Goal: Information Seeking & Learning: Learn about a topic

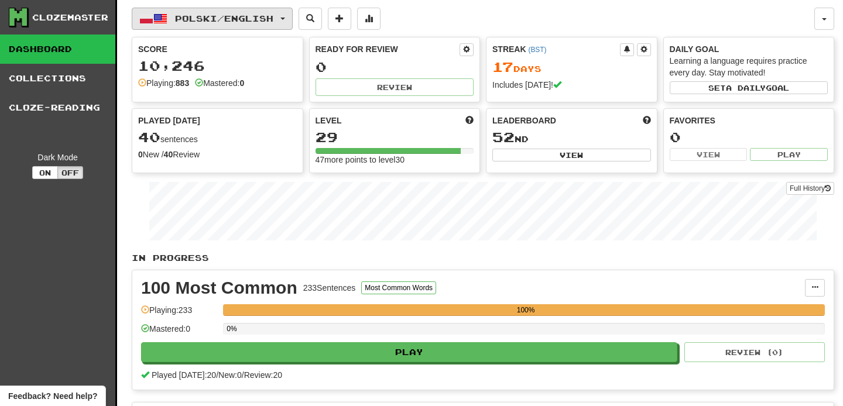
click at [212, 16] on span "Polski / English" at bounding box center [224, 18] width 98 height 10
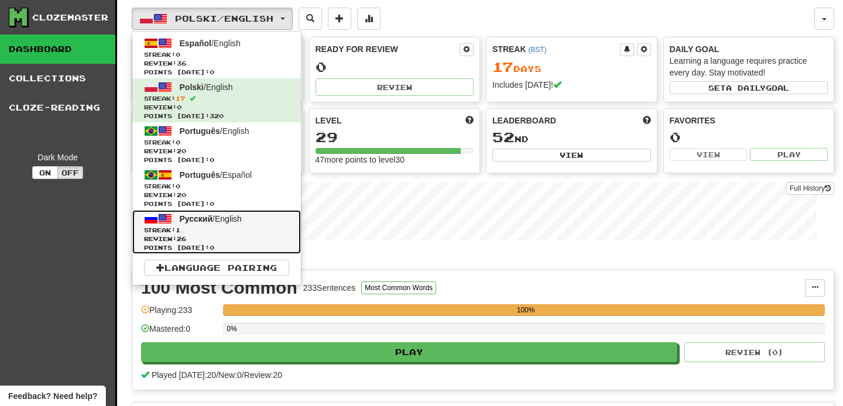
click at [235, 232] on span "Streak: 1" at bounding box center [216, 230] width 145 height 9
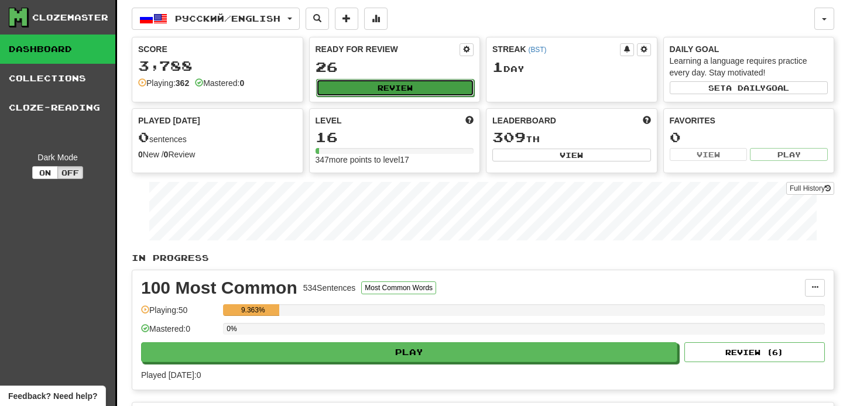
click at [376, 90] on button "Review" at bounding box center [395, 88] width 159 height 18
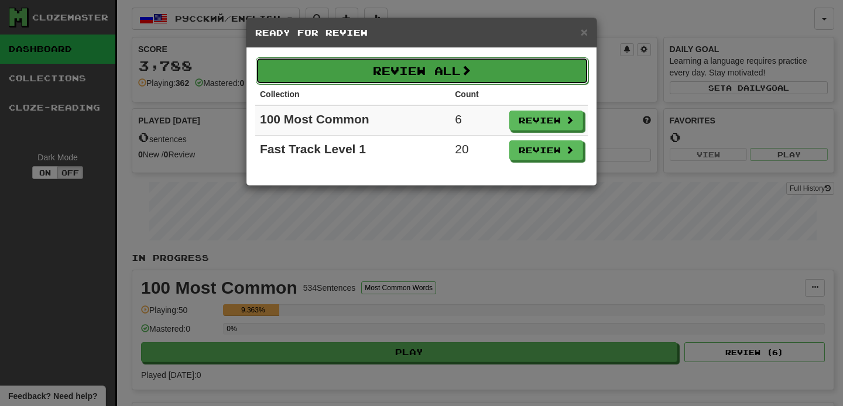
click at [465, 69] on span at bounding box center [466, 70] width 11 height 11
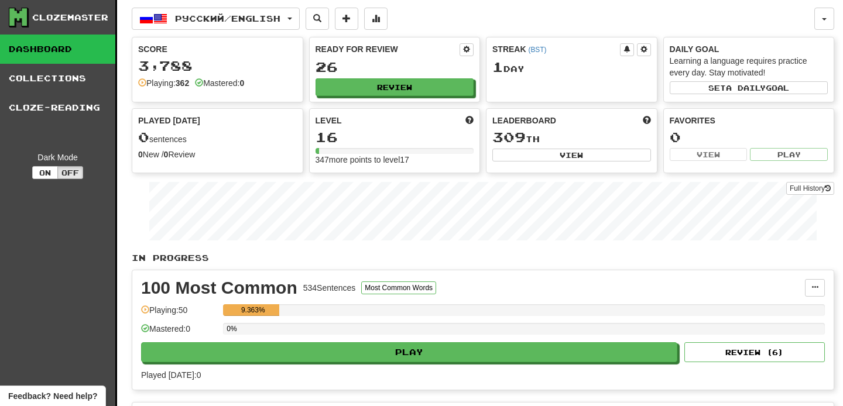
select select "**"
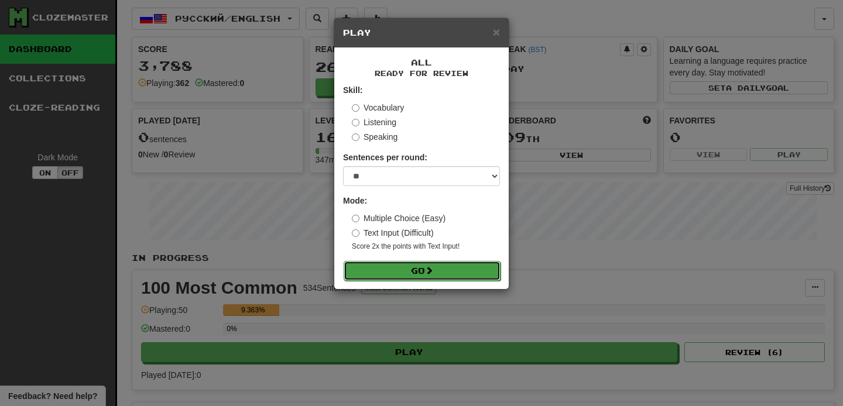
click at [408, 267] on button "Go" at bounding box center [422, 271] width 157 height 20
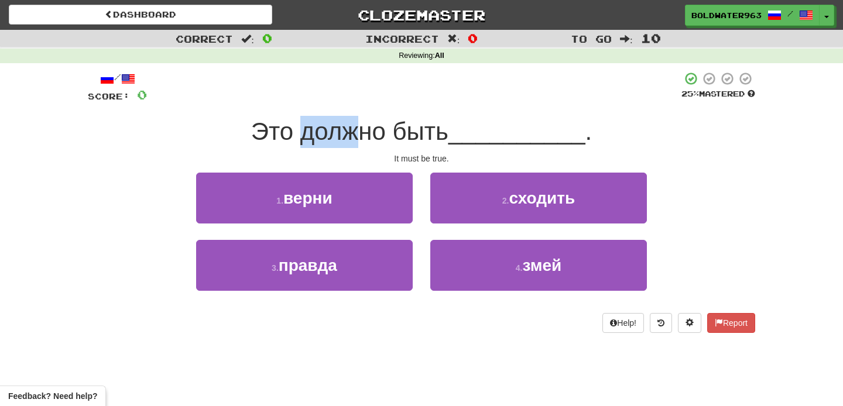
drag, startPoint x: 300, startPoint y: 132, endPoint x: 366, endPoint y: 130, distance: 66.8
click at [366, 130] on span "Это должно быть" at bounding box center [349, 132] width 197 height 28
drag, startPoint x: 399, startPoint y: 129, endPoint x: 468, endPoint y: 129, distance: 69.1
click at [468, 129] on div "Это должно быть __________ ." at bounding box center [421, 132] width 667 height 32
click at [468, 129] on span "__________" at bounding box center [516, 132] width 137 height 28
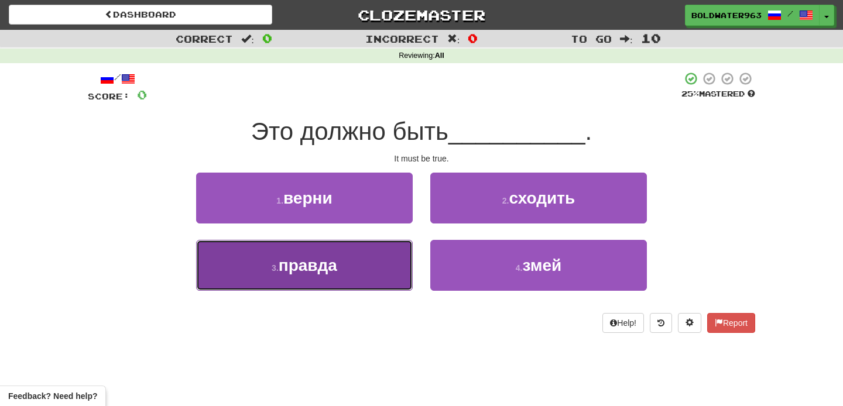
click at [359, 263] on button "3 . правда" at bounding box center [304, 265] width 217 height 51
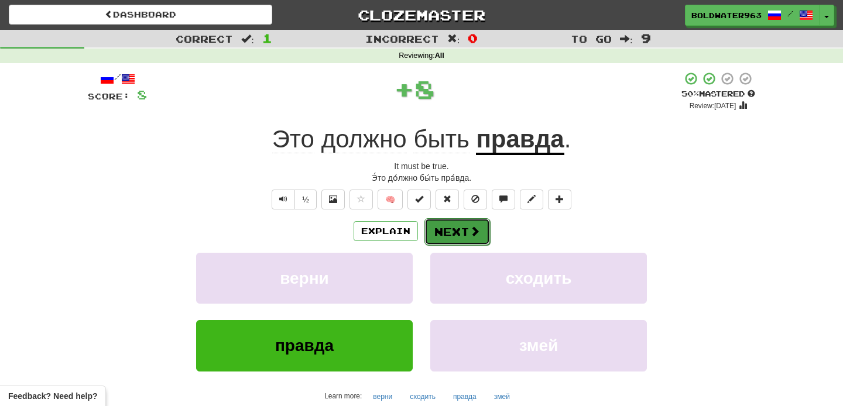
click at [452, 229] on button "Next" at bounding box center [457, 231] width 66 height 27
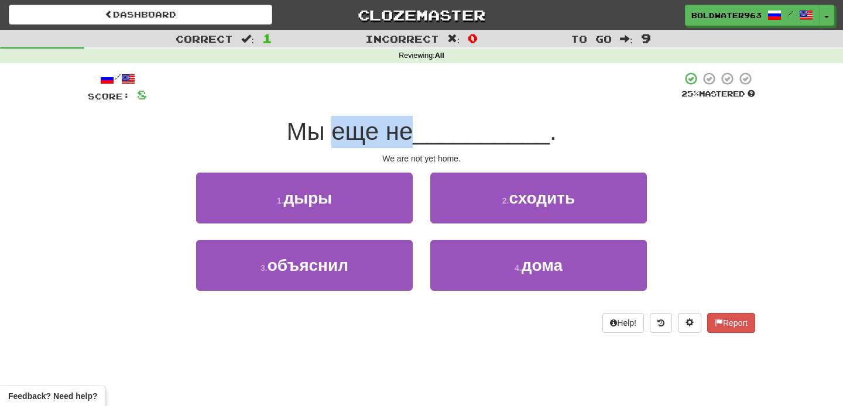
drag, startPoint x: 337, startPoint y: 133, endPoint x: 415, endPoint y: 132, distance: 78.4
click at [413, 132] on span "Мы еще не" at bounding box center [349, 132] width 126 height 28
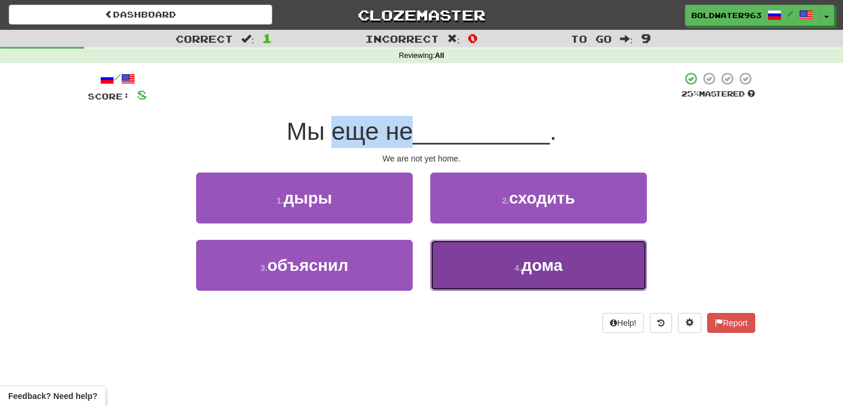
click at [503, 255] on button "4 . дома" at bounding box center [538, 265] width 217 height 51
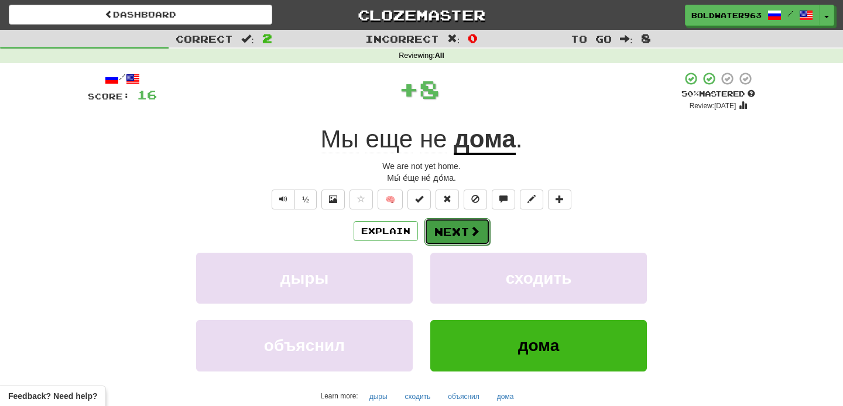
click at [455, 222] on button "Next" at bounding box center [457, 231] width 66 height 27
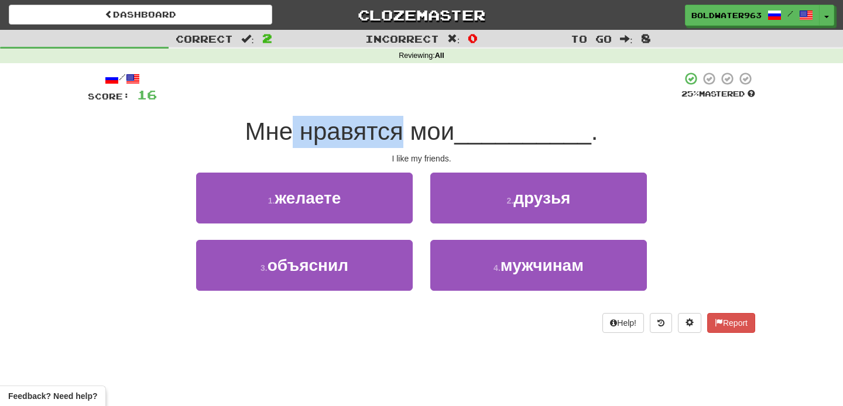
drag, startPoint x: 295, startPoint y: 134, endPoint x: 411, endPoint y: 129, distance: 116.0
click at [411, 129] on span "Мне нравятся мои" at bounding box center [350, 132] width 210 height 28
click at [439, 126] on span "Мне нравятся мои" at bounding box center [350, 132] width 210 height 28
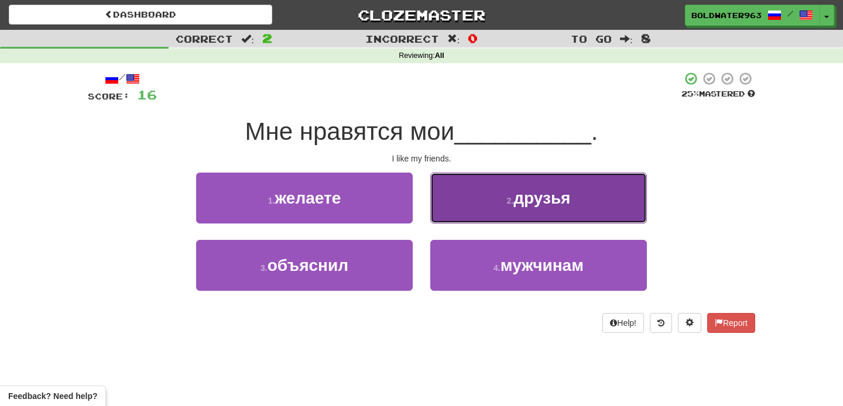
click at [454, 201] on button "2 . друзья" at bounding box center [538, 198] width 217 height 51
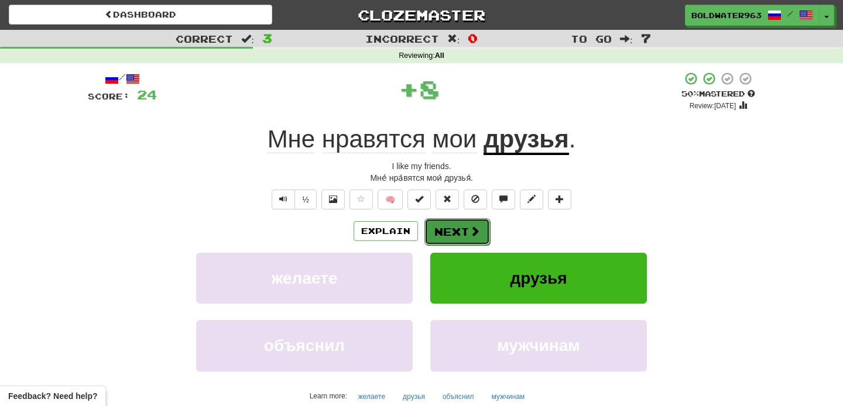
click at [452, 234] on button "Next" at bounding box center [457, 231] width 66 height 27
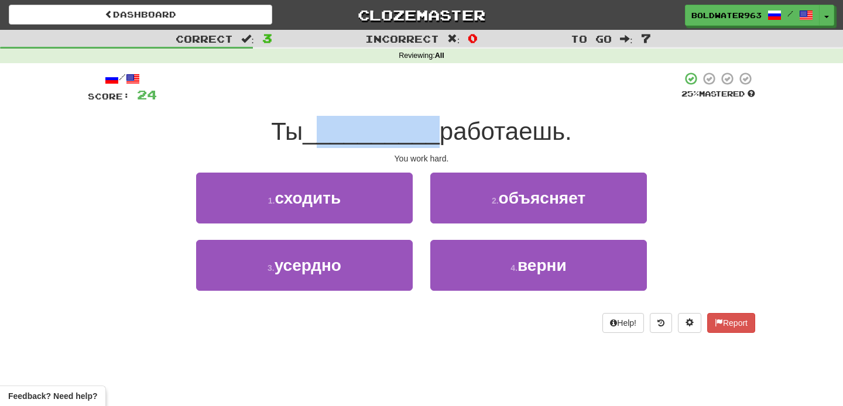
drag, startPoint x: 321, startPoint y: 132, endPoint x: 431, endPoint y: 132, distance: 109.4
click at [431, 132] on span "__________" at bounding box center [371, 132] width 137 height 28
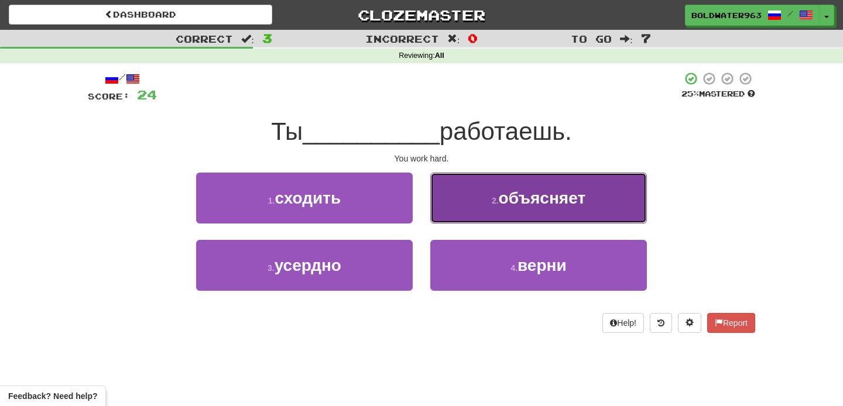
click at [447, 208] on button "2 . объясняет" at bounding box center [538, 198] width 217 height 51
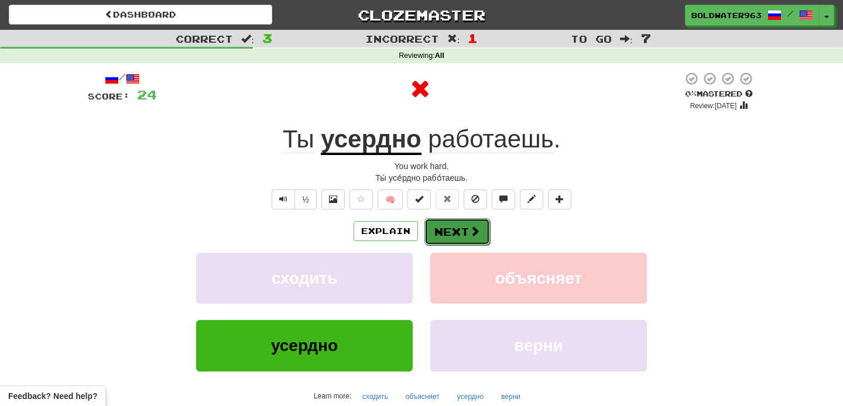
click at [447, 232] on button "Next" at bounding box center [457, 231] width 66 height 27
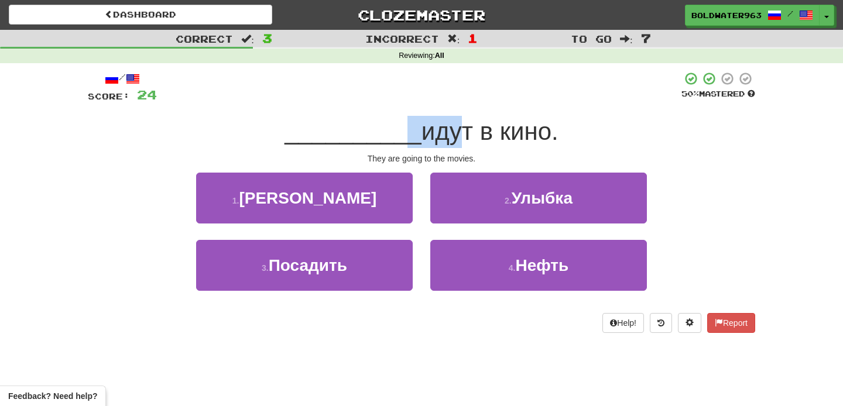
drag, startPoint x: 397, startPoint y: 135, endPoint x: 440, endPoint y: 134, distance: 42.7
click at [440, 135] on div "__________ идут в кино." at bounding box center [421, 132] width 667 height 32
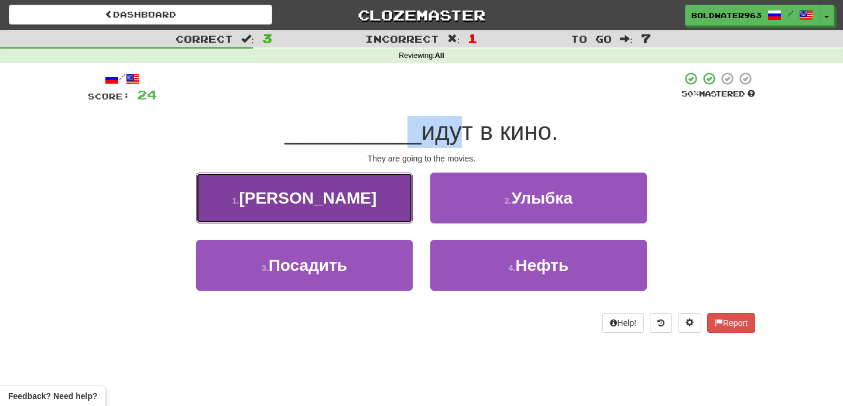
click at [341, 196] on button "1 . Они" at bounding box center [304, 198] width 217 height 51
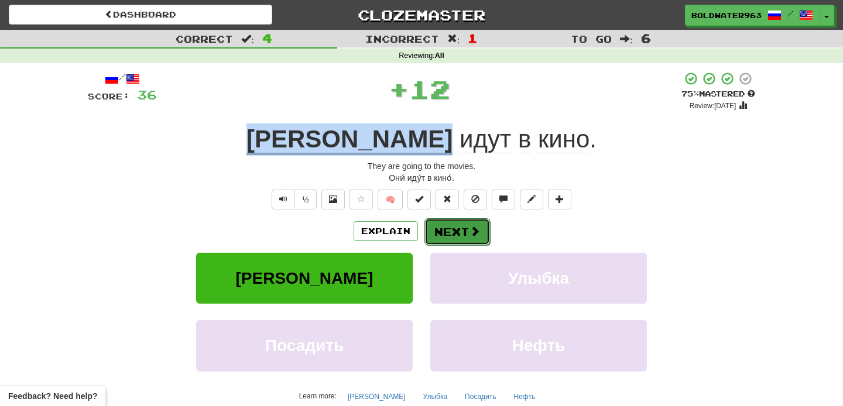
click at [452, 236] on button "Next" at bounding box center [457, 231] width 66 height 27
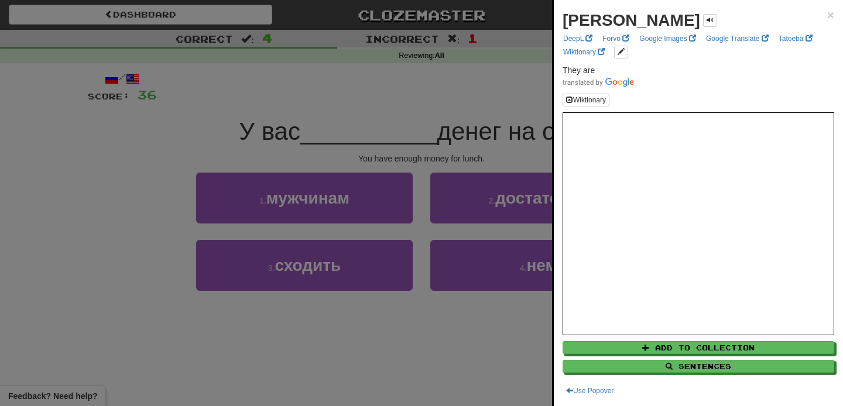
click at [492, 121] on div at bounding box center [421, 203] width 843 height 406
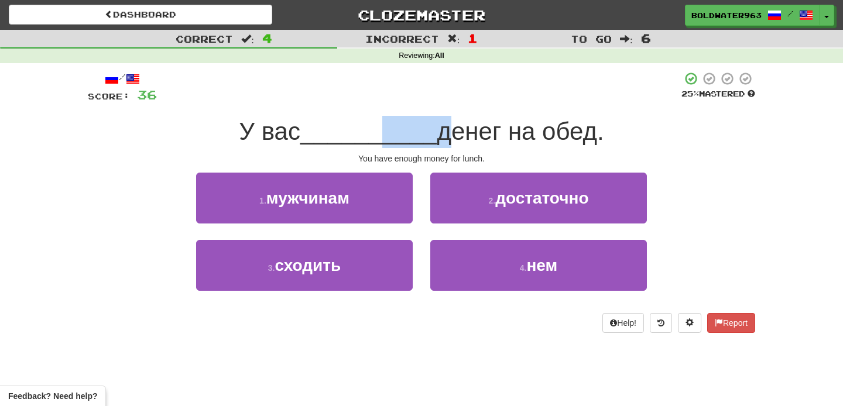
drag, startPoint x: 376, startPoint y: 133, endPoint x: 441, endPoint y: 132, distance: 64.4
click at [441, 132] on div "У вас __________ денег на обед." at bounding box center [421, 132] width 667 height 32
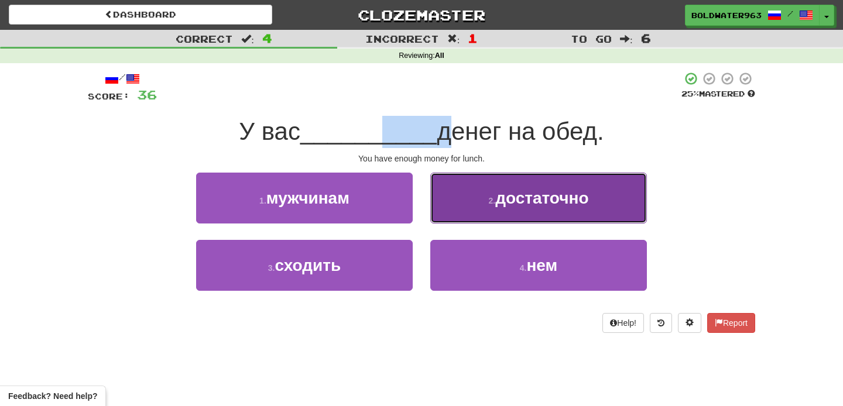
click at [489, 200] on small "2 ." at bounding box center [491, 200] width 7 height 9
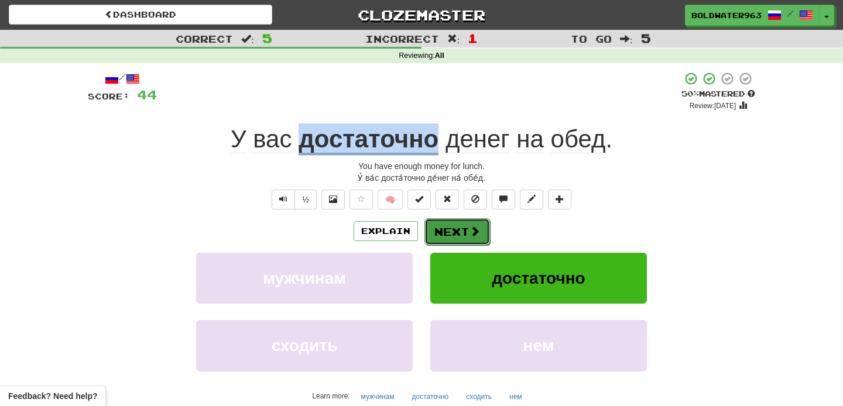
click at [453, 236] on button "Next" at bounding box center [457, 231] width 66 height 27
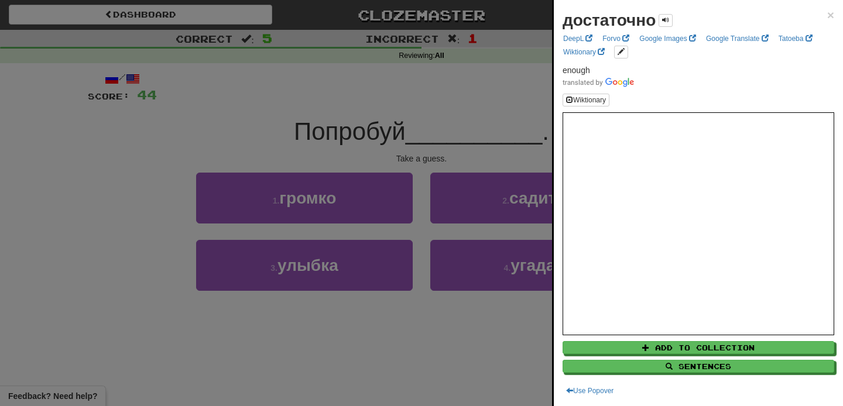
click at [363, 139] on div at bounding box center [421, 203] width 843 height 406
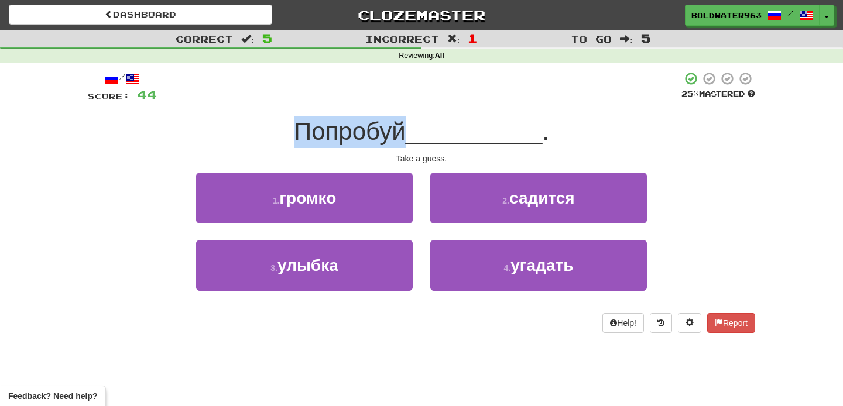
drag, startPoint x: 300, startPoint y: 133, endPoint x: 407, endPoint y: 134, distance: 107.1
click at [406, 134] on span "Попробуй" at bounding box center [350, 132] width 112 height 28
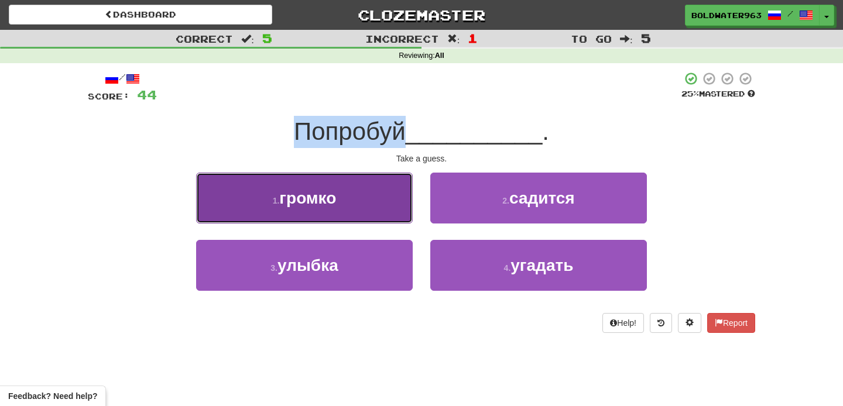
click at [376, 208] on button "1 . громко" at bounding box center [304, 198] width 217 height 51
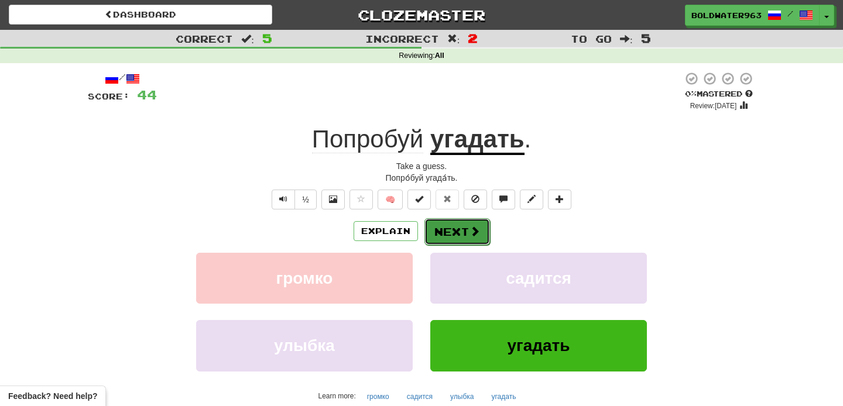
click at [451, 231] on button "Next" at bounding box center [457, 231] width 66 height 27
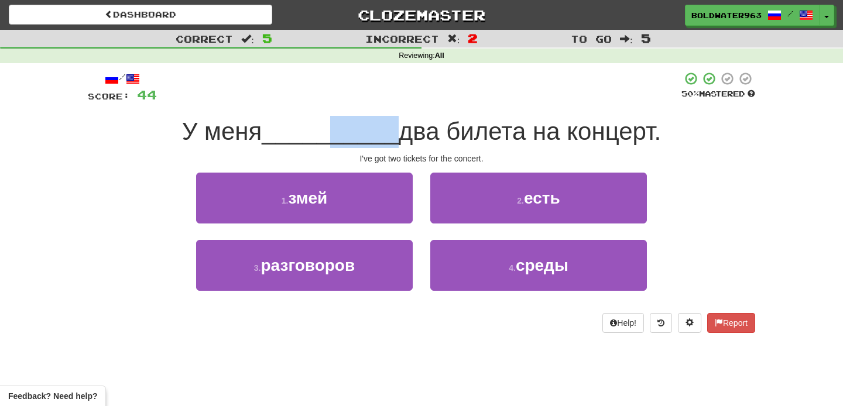
drag, startPoint x: 325, startPoint y: 131, endPoint x: 384, endPoint y: 132, distance: 59.7
click at [384, 132] on span "__________" at bounding box center [330, 132] width 137 height 28
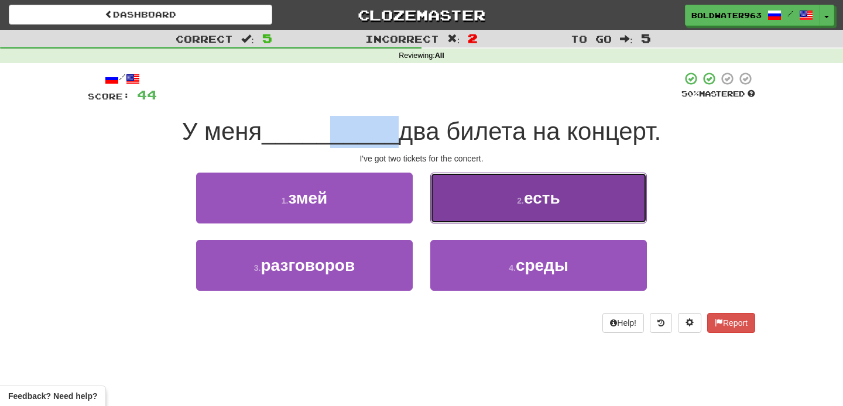
click at [473, 197] on button "2 . есть" at bounding box center [538, 198] width 217 height 51
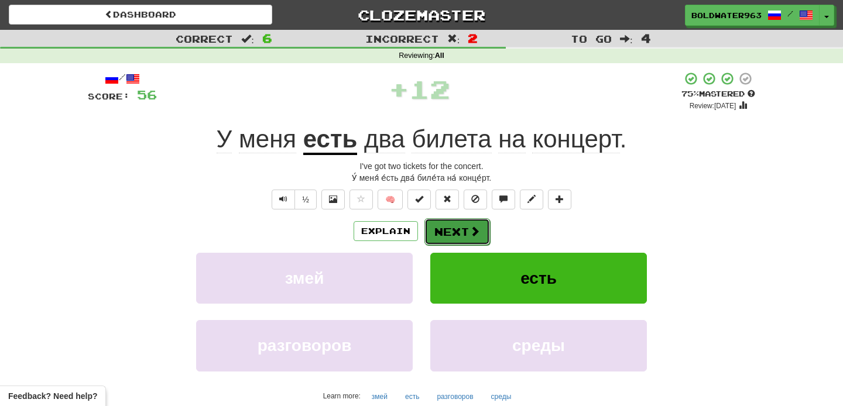
click at [450, 227] on button "Next" at bounding box center [457, 231] width 66 height 27
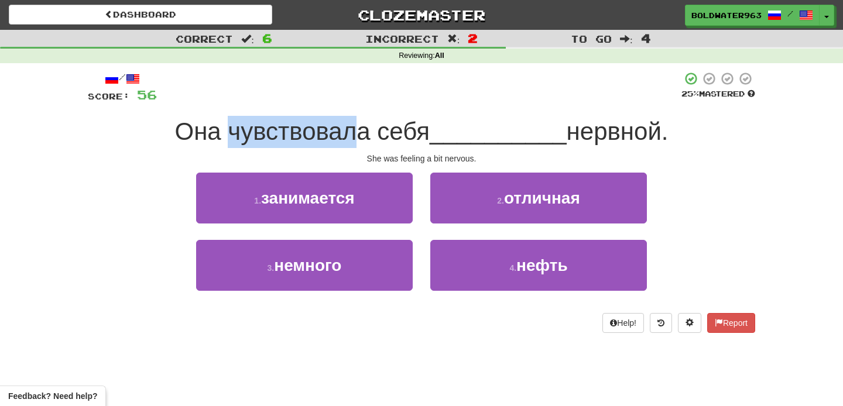
drag, startPoint x: 227, startPoint y: 133, endPoint x: 362, endPoint y: 128, distance: 134.7
click at [362, 128] on span "Она чувствовала себя" at bounding box center [301, 132] width 255 height 28
drag, startPoint x: 366, startPoint y: 131, endPoint x: 181, endPoint y: 135, distance: 185.6
click at [181, 135] on span "Она чувствовала себя" at bounding box center [301, 132] width 255 height 28
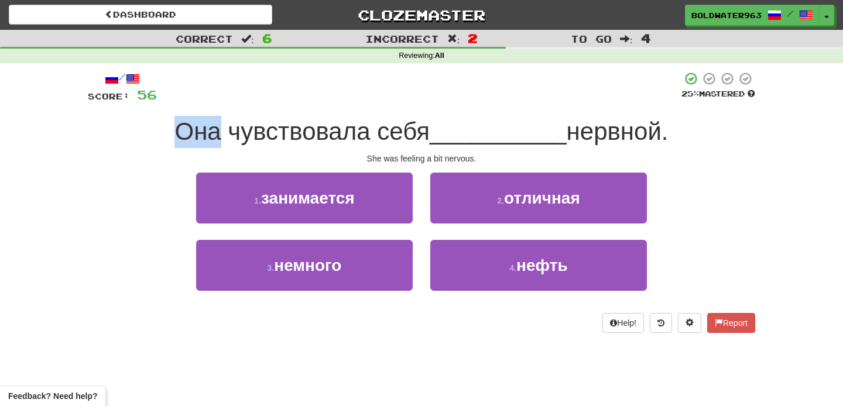
click at [181, 135] on span "Она чувствовала себя" at bounding box center [301, 132] width 255 height 28
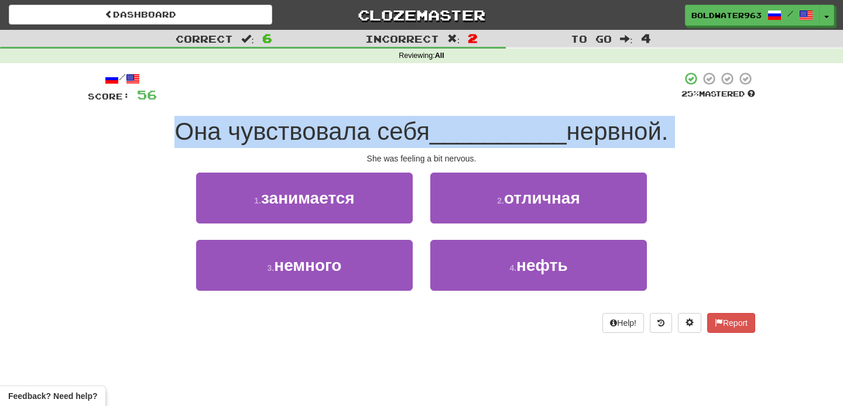
click at [181, 135] on span "Она чувствовала себя" at bounding box center [301, 132] width 255 height 28
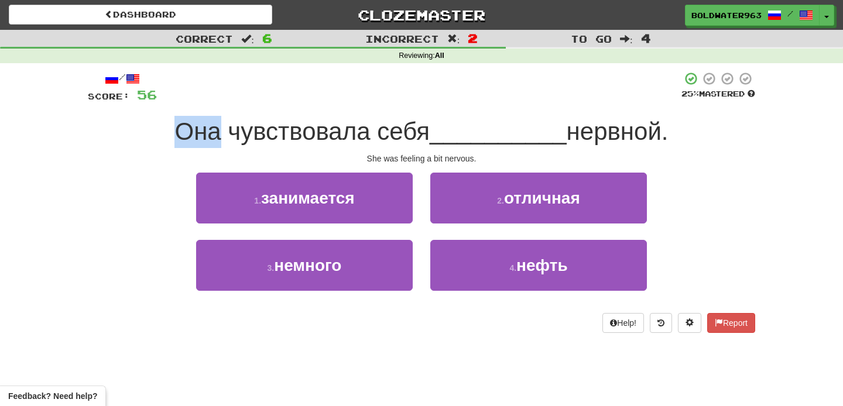
click at [181, 135] on span "Она чувствовала себя" at bounding box center [301, 132] width 255 height 28
drag, startPoint x: 383, startPoint y: 133, endPoint x: 413, endPoint y: 133, distance: 29.8
click at [413, 133] on span "Она чувствовала себя" at bounding box center [301, 132] width 255 height 28
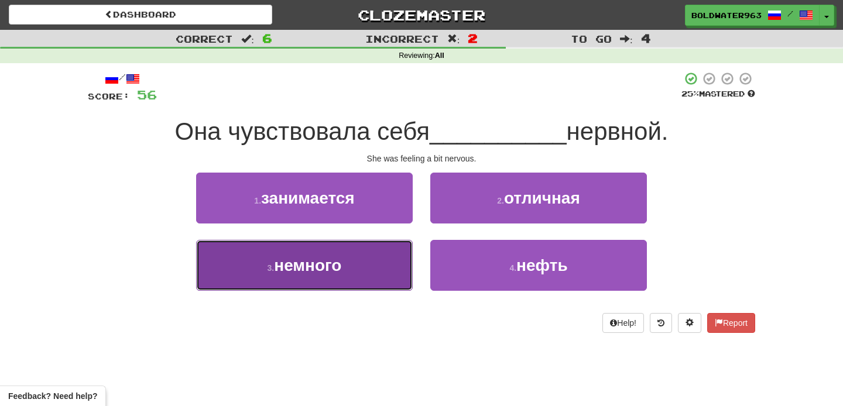
click at [352, 266] on button "3 . немного" at bounding box center [304, 265] width 217 height 51
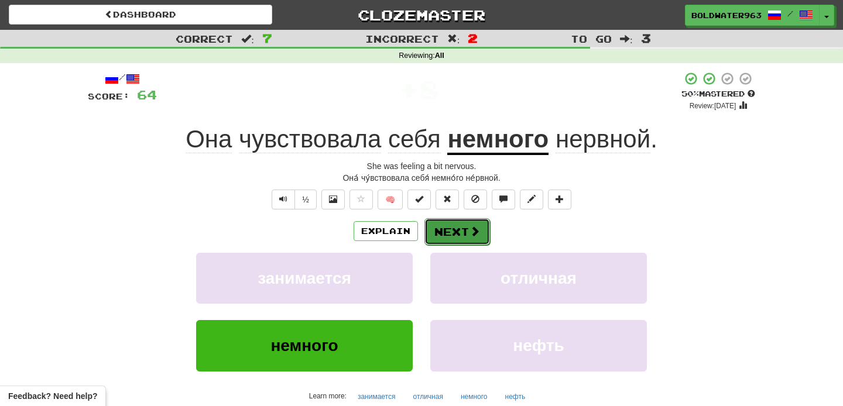
click at [449, 229] on button "Next" at bounding box center [457, 231] width 66 height 27
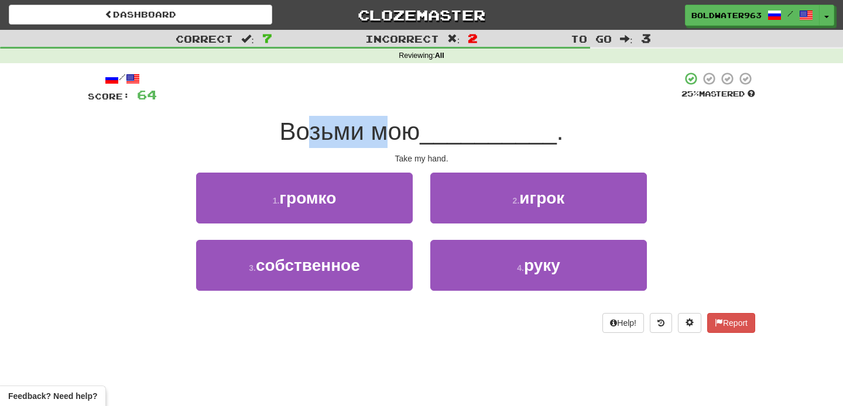
drag, startPoint x: 313, startPoint y: 134, endPoint x: 384, endPoint y: 133, distance: 72.0
click at [384, 133] on span "Возьми мою" at bounding box center [349, 132] width 140 height 28
click at [404, 133] on span "Возьми мою" at bounding box center [349, 132] width 140 height 28
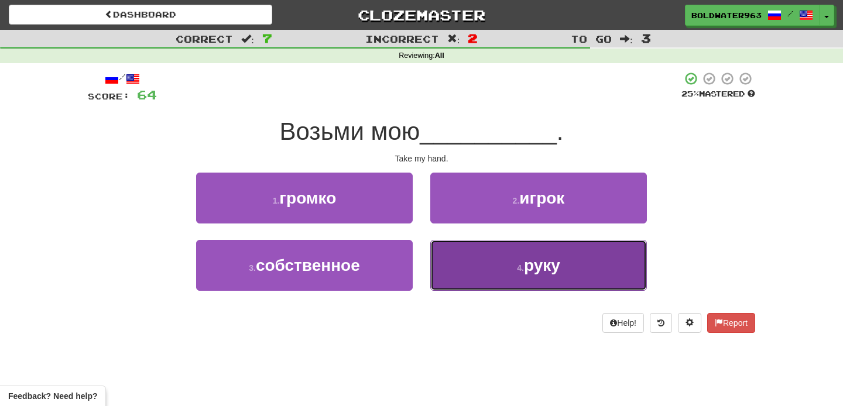
click at [466, 261] on button "4 . руку" at bounding box center [538, 265] width 217 height 51
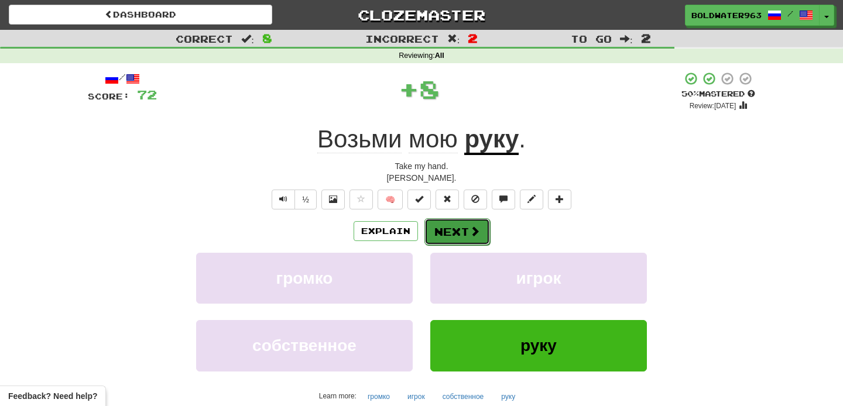
click at [456, 224] on button "Next" at bounding box center [457, 231] width 66 height 27
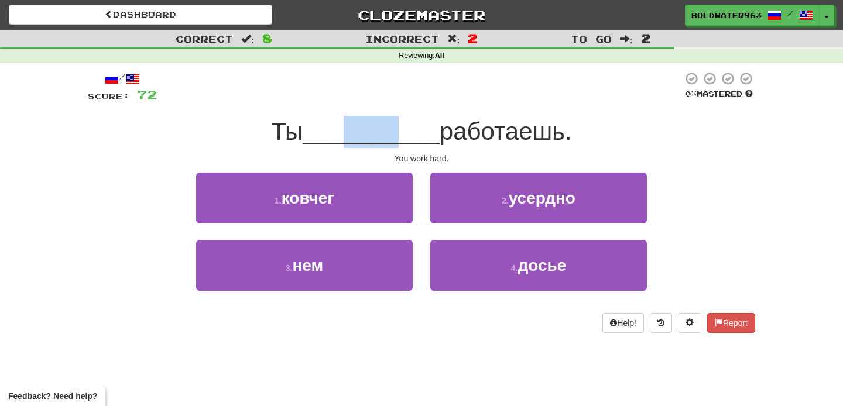
drag, startPoint x: 348, startPoint y: 127, endPoint x: 396, endPoint y: 128, distance: 48.0
click at [396, 128] on span "__________" at bounding box center [371, 132] width 137 height 28
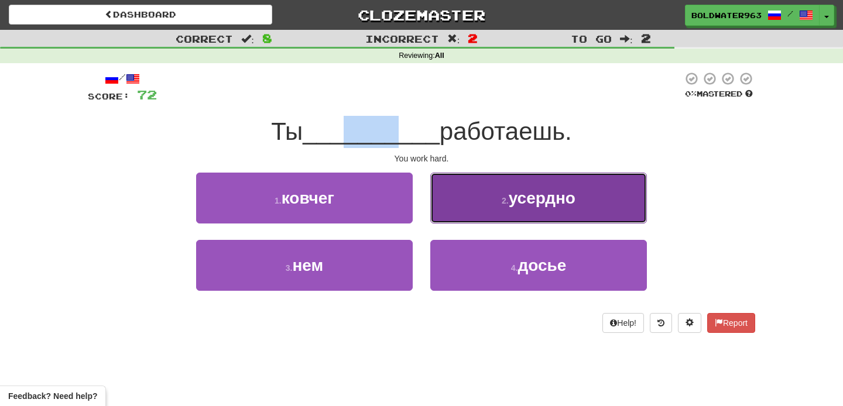
click at [461, 203] on button "2 . усердно" at bounding box center [538, 198] width 217 height 51
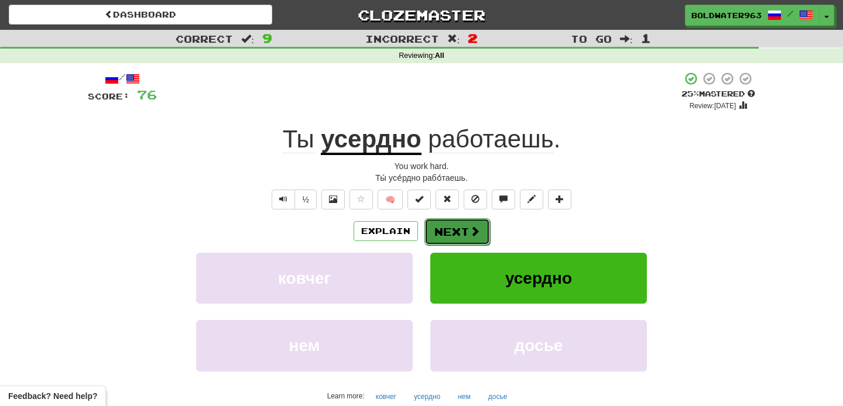
click at [452, 228] on button "Next" at bounding box center [457, 231] width 66 height 27
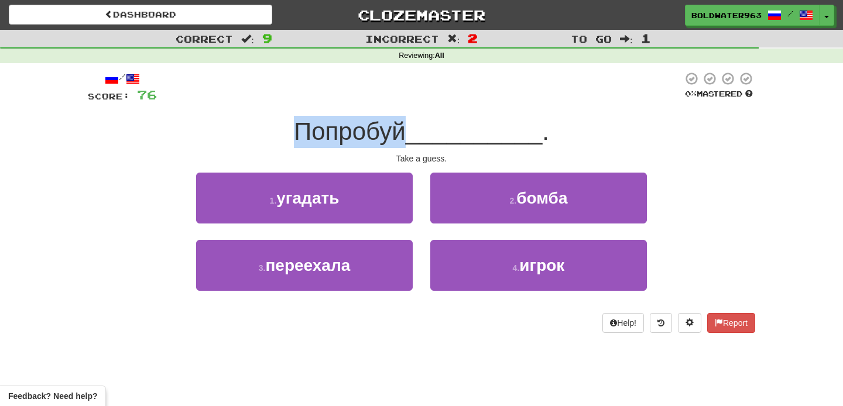
drag, startPoint x: 300, startPoint y: 128, endPoint x: 412, endPoint y: 128, distance: 112.4
click at [406, 128] on span "Попробуй" at bounding box center [350, 132] width 112 height 28
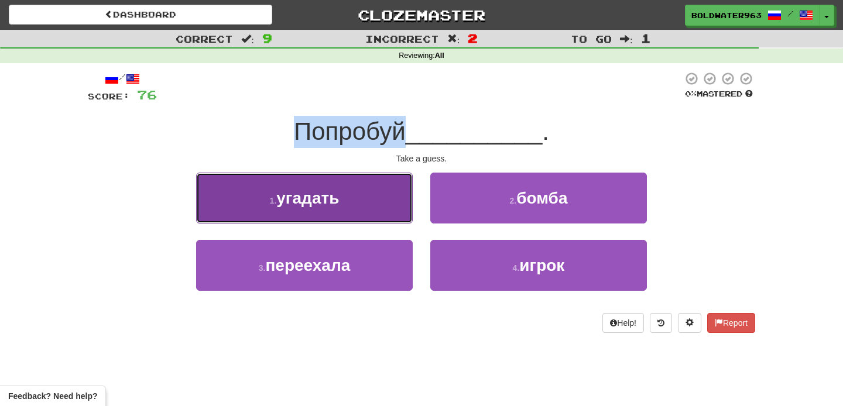
click at [389, 198] on button "1 . угадать" at bounding box center [304, 198] width 217 height 51
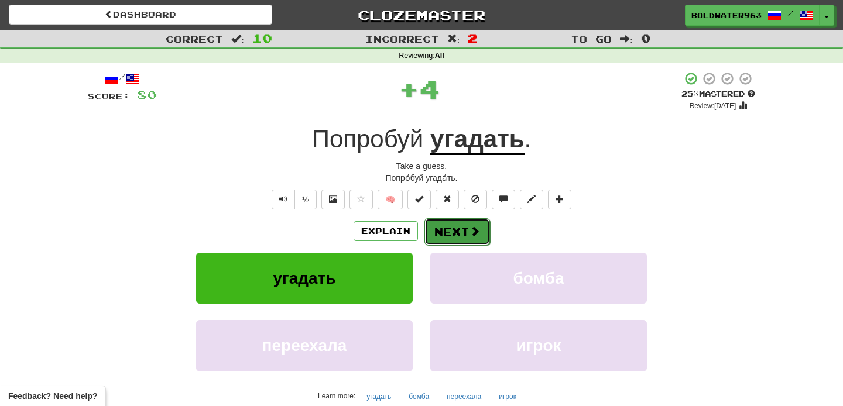
click at [453, 228] on button "Next" at bounding box center [457, 231] width 66 height 27
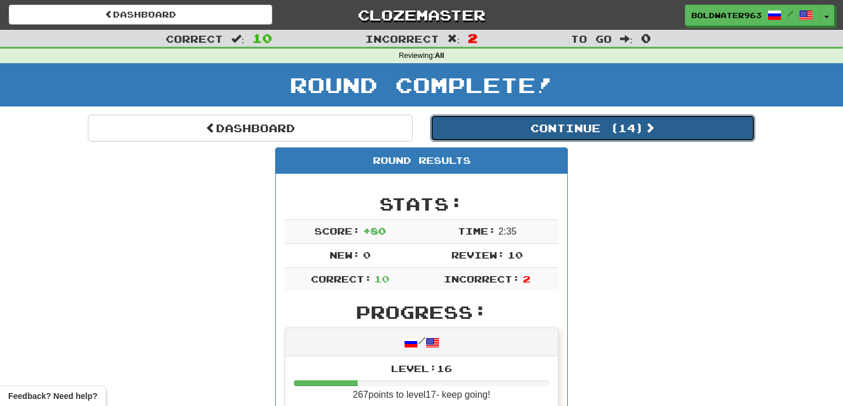
click at [477, 131] on button "Continue ( 14 )" at bounding box center [592, 128] width 325 height 27
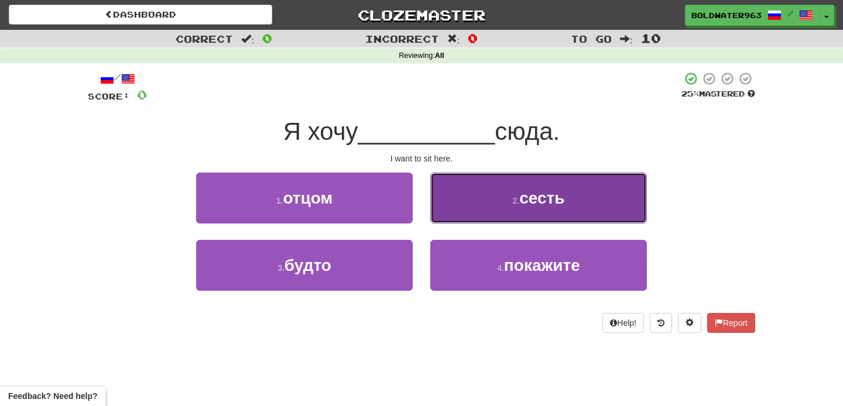
click at [491, 206] on button "2 . сесть" at bounding box center [538, 198] width 217 height 51
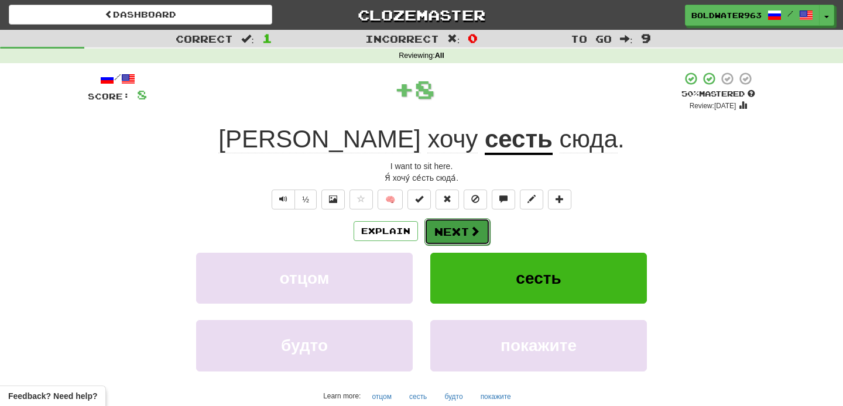
click at [450, 233] on button "Next" at bounding box center [457, 231] width 66 height 27
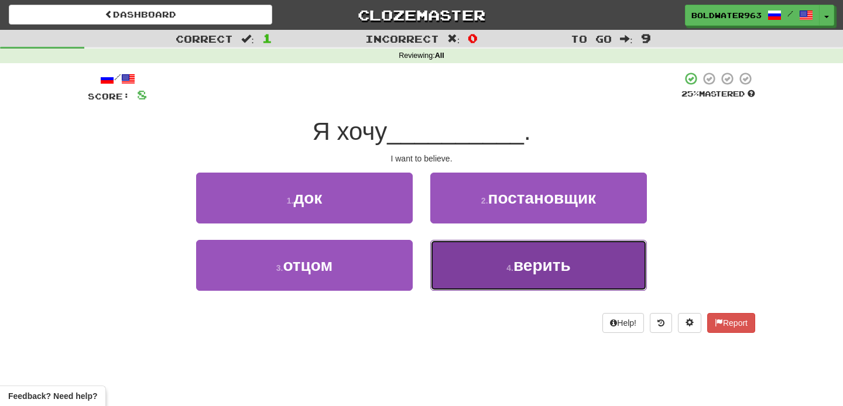
click at [578, 265] on button "4 . верить" at bounding box center [538, 265] width 217 height 51
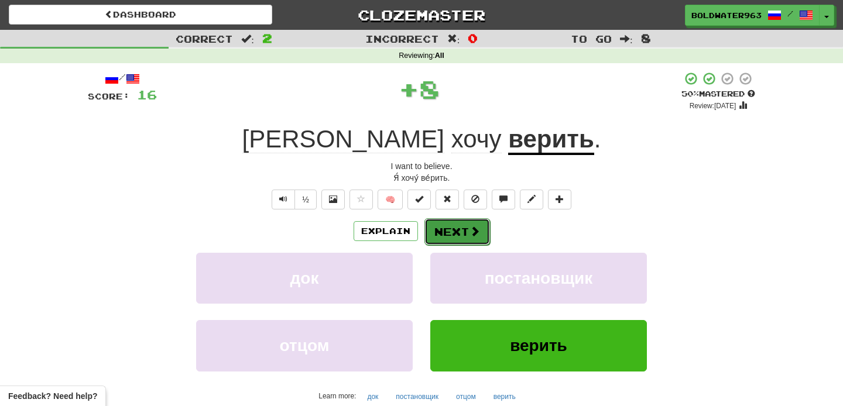
click at [457, 229] on button "Next" at bounding box center [457, 231] width 66 height 27
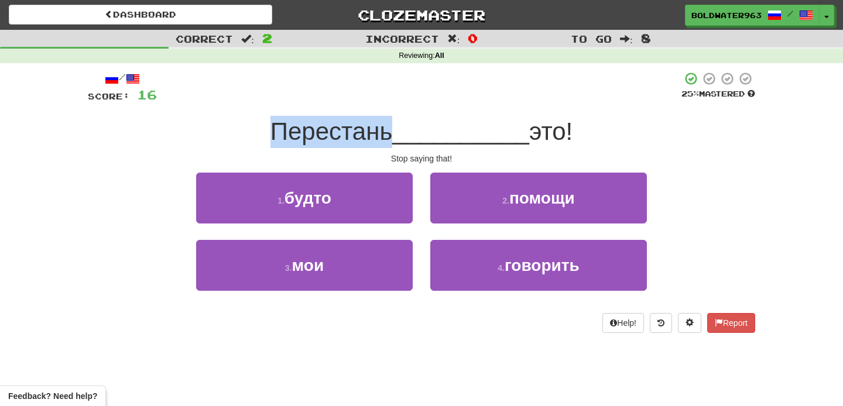
drag, startPoint x: 272, startPoint y: 132, endPoint x: 390, endPoint y: 133, distance: 118.8
click at [390, 133] on span "Перестань" at bounding box center [331, 132] width 122 height 28
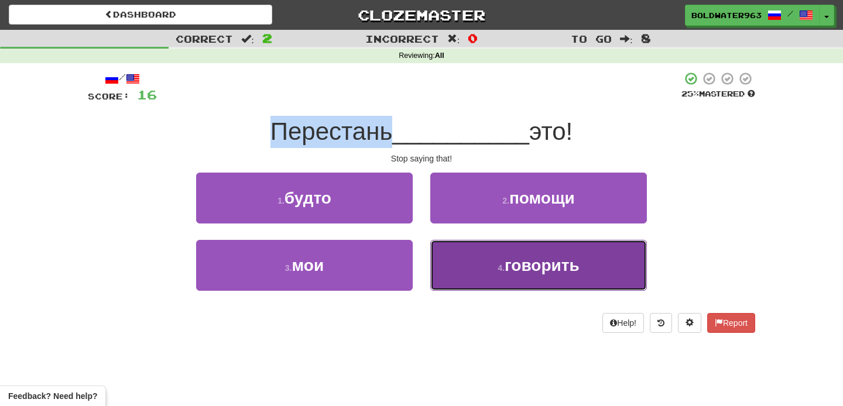
click at [496, 261] on button "4 . говорить" at bounding box center [538, 265] width 217 height 51
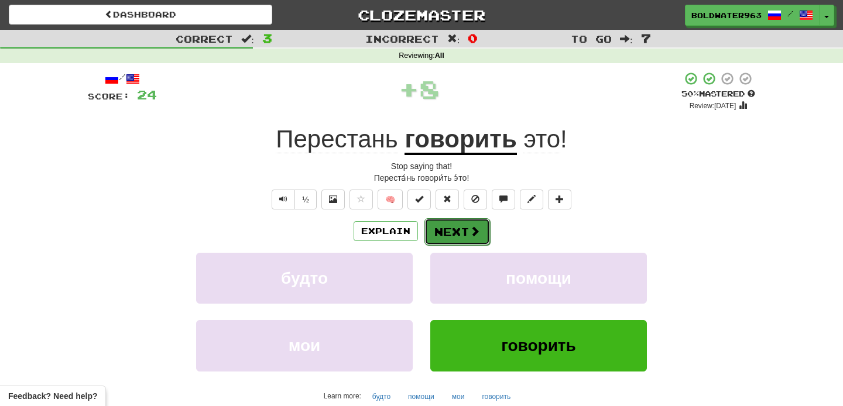
click at [452, 226] on button "Next" at bounding box center [457, 231] width 66 height 27
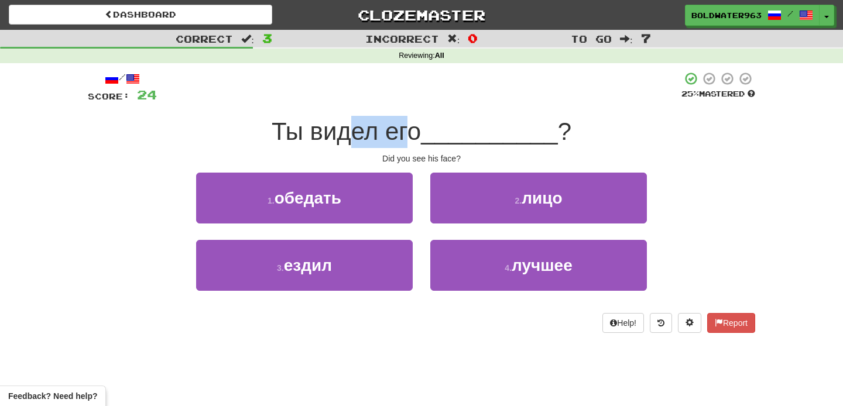
drag, startPoint x: 351, startPoint y: 133, endPoint x: 410, endPoint y: 133, distance: 58.5
click at [410, 133] on span "Ты видел его" at bounding box center [346, 132] width 149 height 28
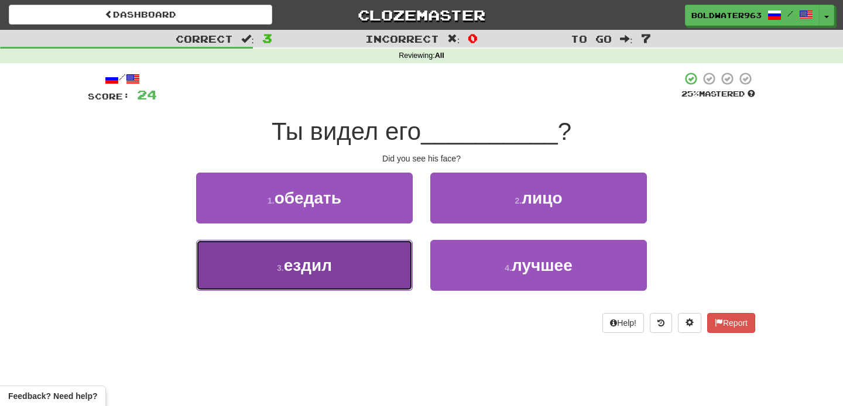
click at [342, 255] on button "3 . ездил" at bounding box center [304, 265] width 217 height 51
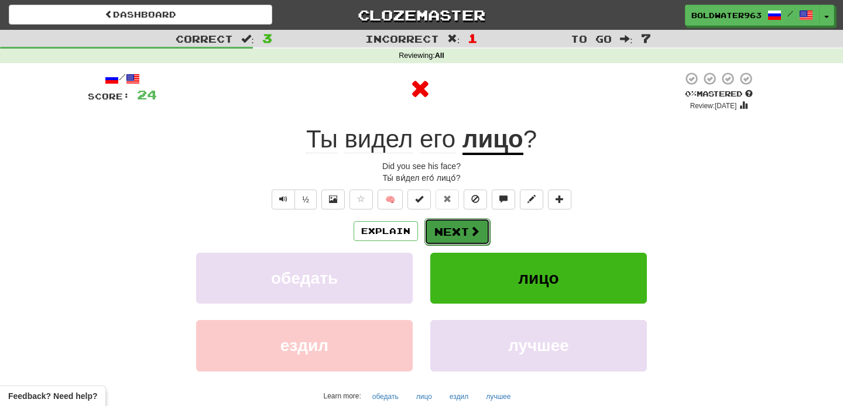
click at [447, 227] on button "Next" at bounding box center [457, 231] width 66 height 27
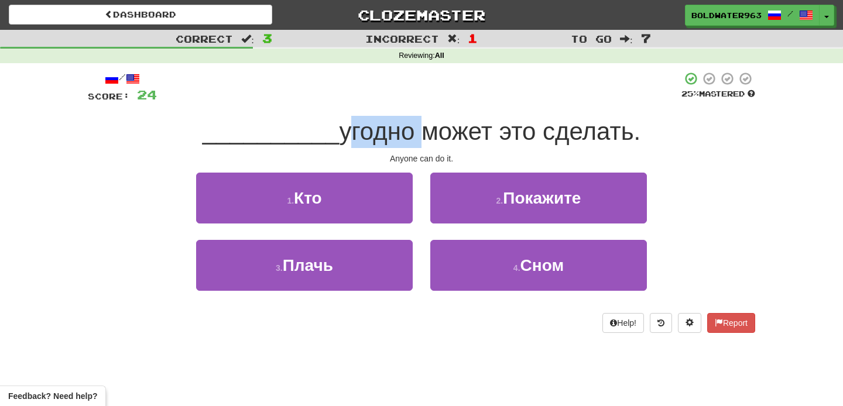
drag, startPoint x: 334, startPoint y: 129, endPoint x: 409, endPoint y: 131, distance: 75.5
click at [409, 131] on span "угодно может это сделать." at bounding box center [489, 132] width 301 height 28
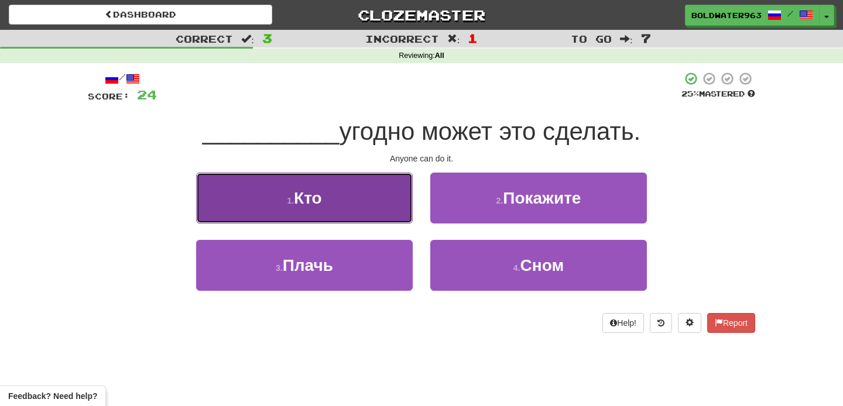
click at [329, 202] on button "1 . Кто" at bounding box center [304, 198] width 217 height 51
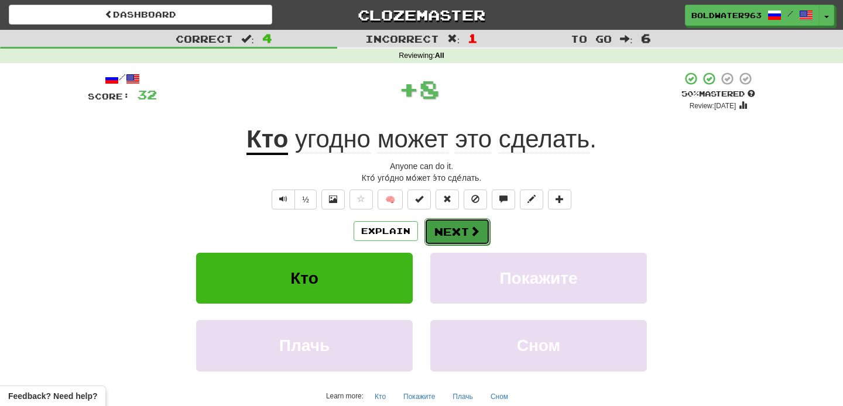
click at [454, 231] on button "Next" at bounding box center [457, 231] width 66 height 27
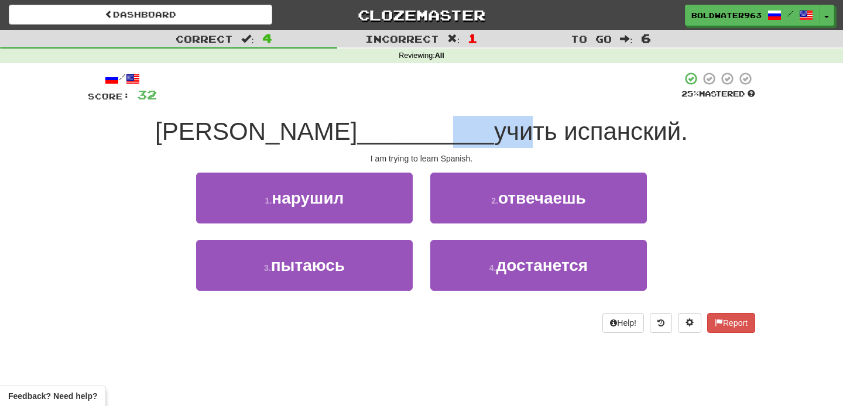
drag, startPoint x: 359, startPoint y: 137, endPoint x: 420, endPoint y: 137, distance: 60.3
click at [420, 137] on div "Я __________ учить испанский." at bounding box center [421, 132] width 667 height 32
click at [494, 137] on span "учить испанский." at bounding box center [591, 132] width 194 height 28
click at [418, 234] on div "1 . нарушил" at bounding box center [304, 206] width 234 height 67
click at [416, 231] on div "1 . нарушил" at bounding box center [304, 206] width 234 height 67
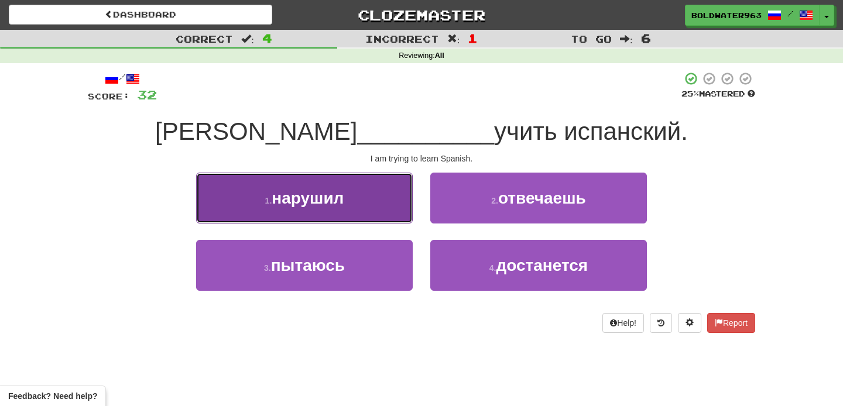
click at [382, 193] on button "1 . нарушил" at bounding box center [304, 198] width 217 height 51
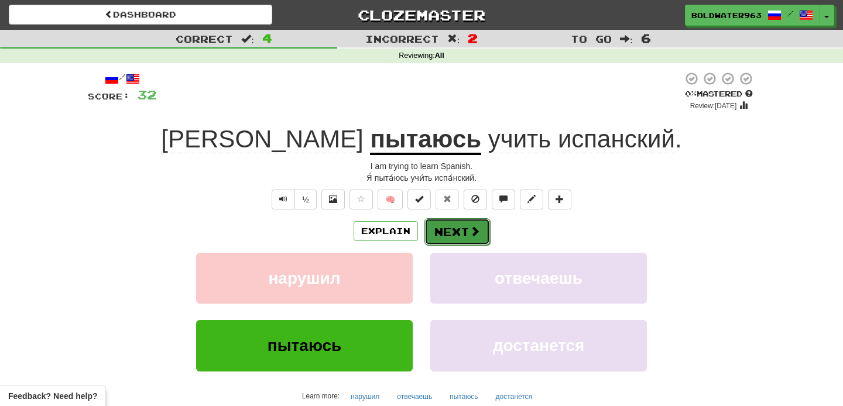
click at [445, 231] on button "Next" at bounding box center [457, 231] width 66 height 27
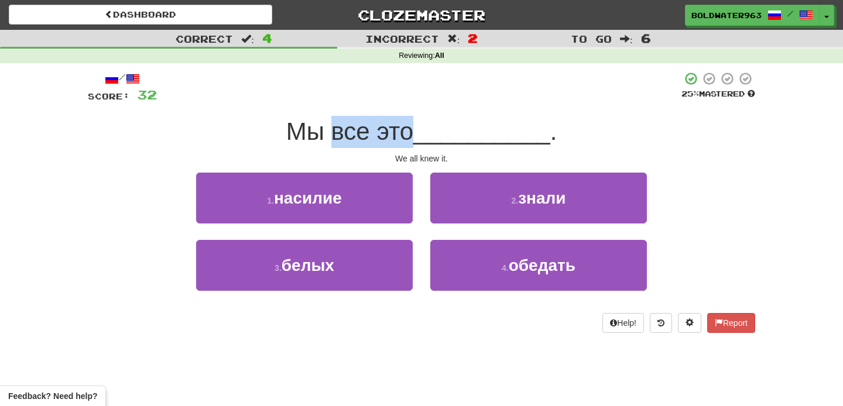
drag, startPoint x: 334, startPoint y: 132, endPoint x: 413, endPoint y: 136, distance: 79.1
click at [413, 136] on span "Мы все это" at bounding box center [349, 132] width 127 height 28
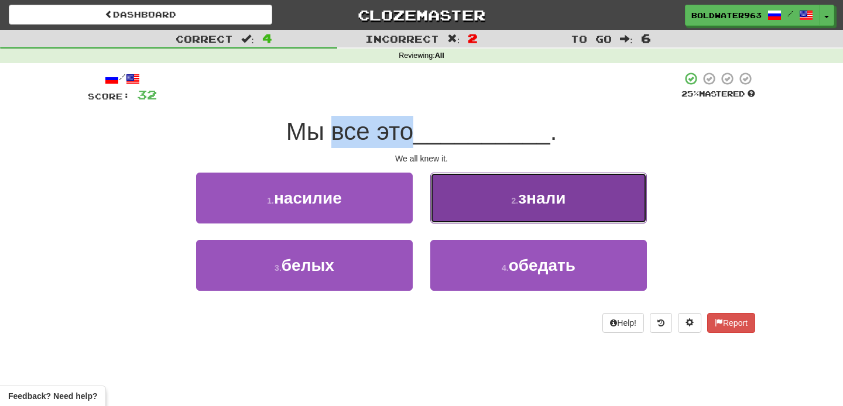
click at [495, 198] on button "2 . знали" at bounding box center [538, 198] width 217 height 51
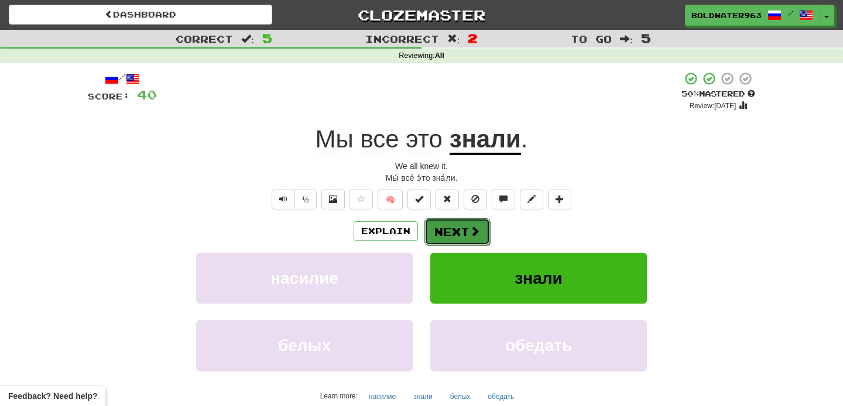
click at [458, 227] on button "Next" at bounding box center [457, 231] width 66 height 27
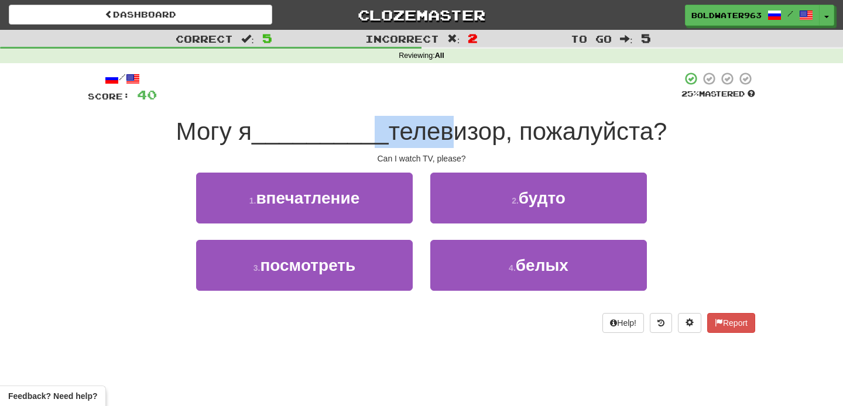
drag, startPoint x: 362, startPoint y: 133, endPoint x: 431, endPoint y: 136, distance: 69.1
click at [431, 136] on div "Могу я __________ телевизор, пожалуйста?" at bounding box center [421, 132] width 667 height 32
click at [431, 136] on span "телевизор, пожалуйста?" at bounding box center [528, 132] width 279 height 28
click at [420, 191] on div "1 . впечатление" at bounding box center [304, 206] width 234 height 67
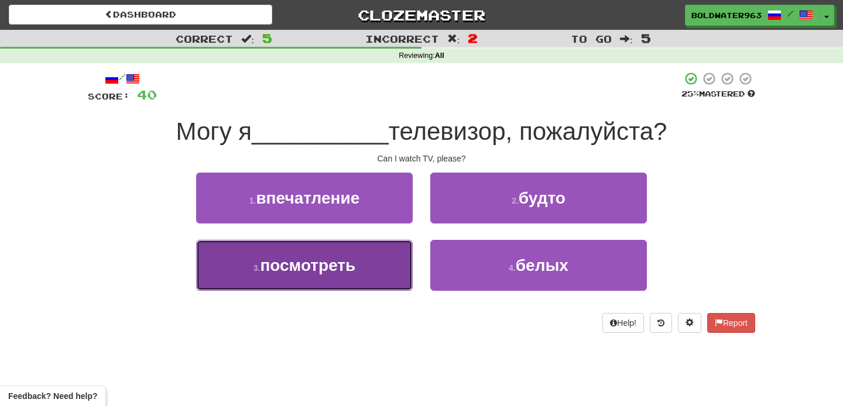
click at [369, 259] on button "3 . посмотреть" at bounding box center [304, 265] width 217 height 51
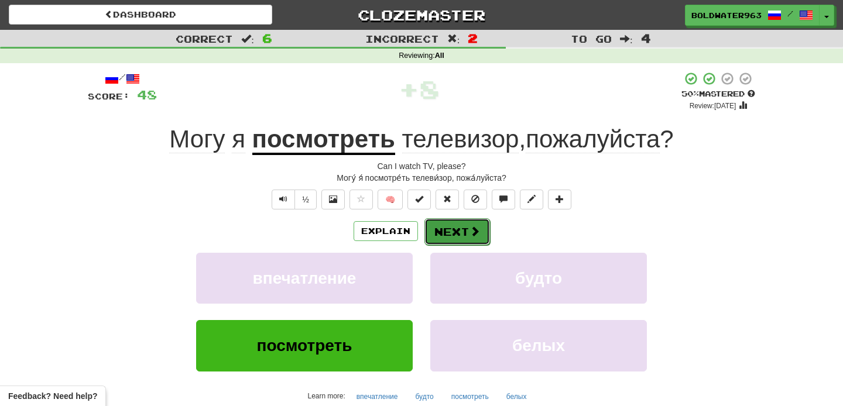
click at [439, 226] on button "Next" at bounding box center [457, 231] width 66 height 27
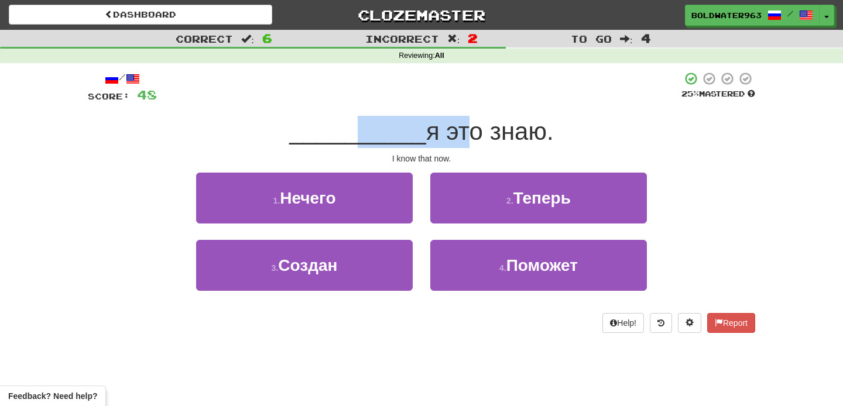
drag, startPoint x: 354, startPoint y: 137, endPoint x: 449, endPoint y: 136, distance: 95.4
click at [449, 136] on div "__________ я это знаю." at bounding box center [421, 132] width 667 height 32
click at [449, 136] on span "я это знаю." at bounding box center [490, 132] width 128 height 28
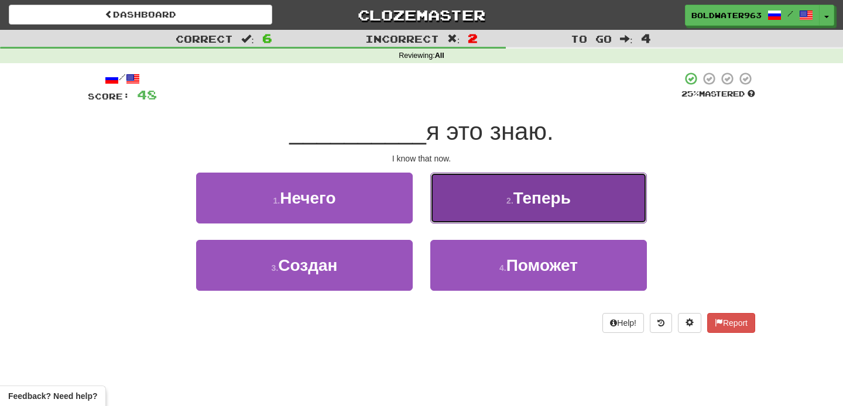
click at [475, 199] on button "2 . Теперь" at bounding box center [538, 198] width 217 height 51
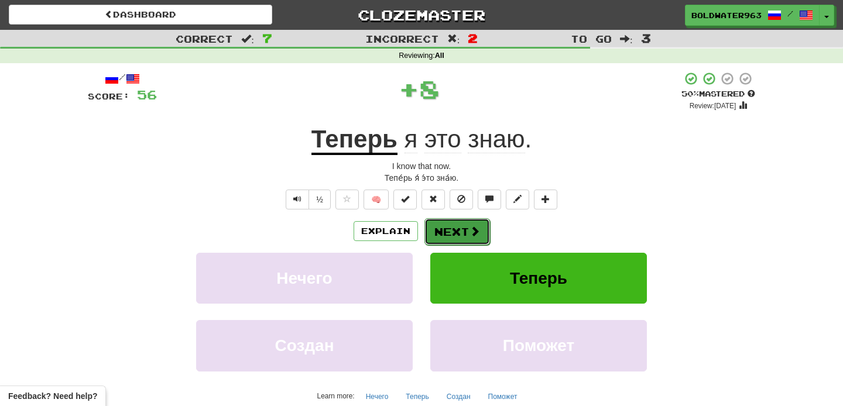
click at [452, 231] on button "Next" at bounding box center [457, 231] width 66 height 27
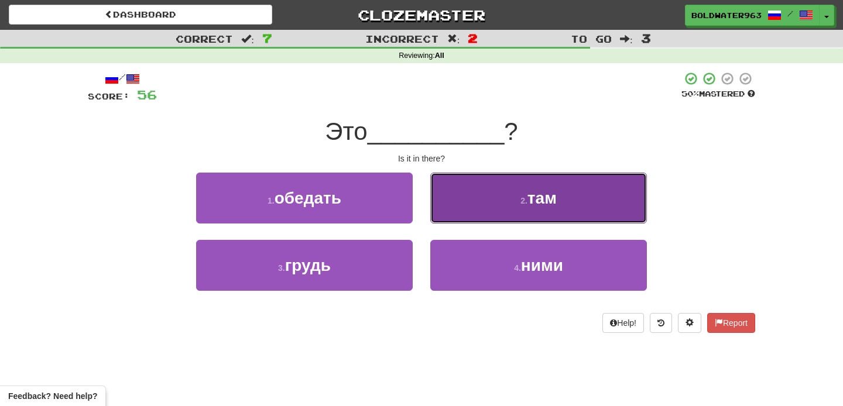
click at [456, 194] on button "2 . там" at bounding box center [538, 198] width 217 height 51
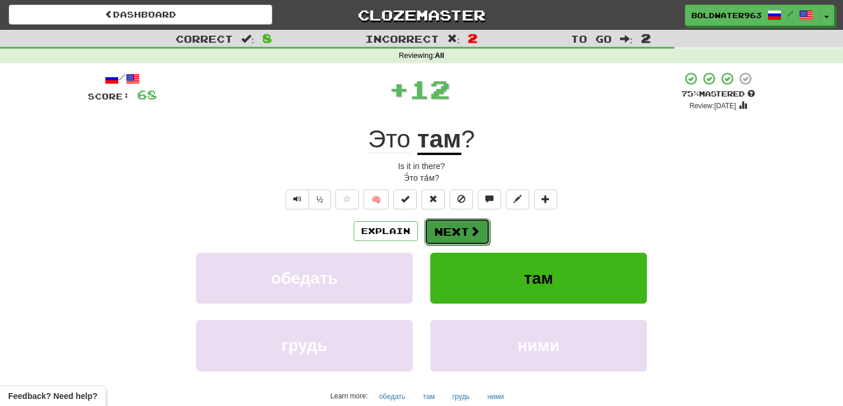
click at [441, 227] on button "Next" at bounding box center [457, 231] width 66 height 27
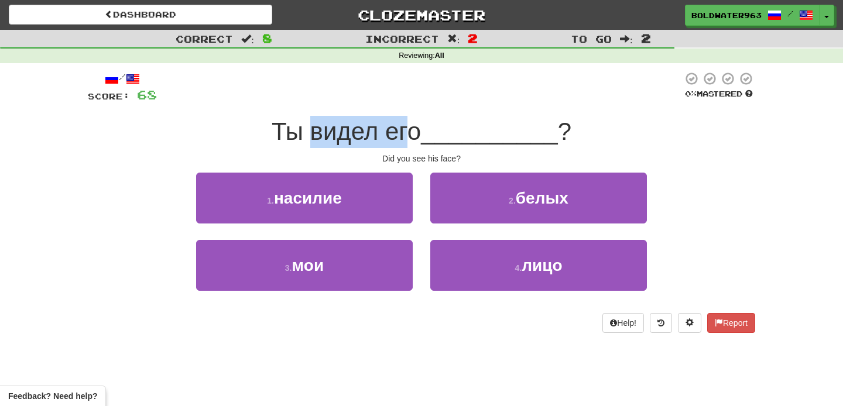
drag, startPoint x: 313, startPoint y: 129, endPoint x: 411, endPoint y: 136, distance: 97.9
click at [411, 136] on span "Ты видел его" at bounding box center [346, 132] width 149 height 28
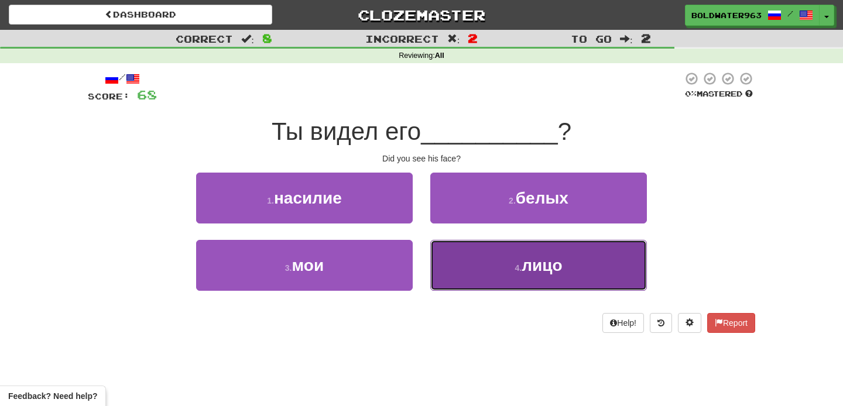
click at [479, 267] on button "4 . лицо" at bounding box center [538, 265] width 217 height 51
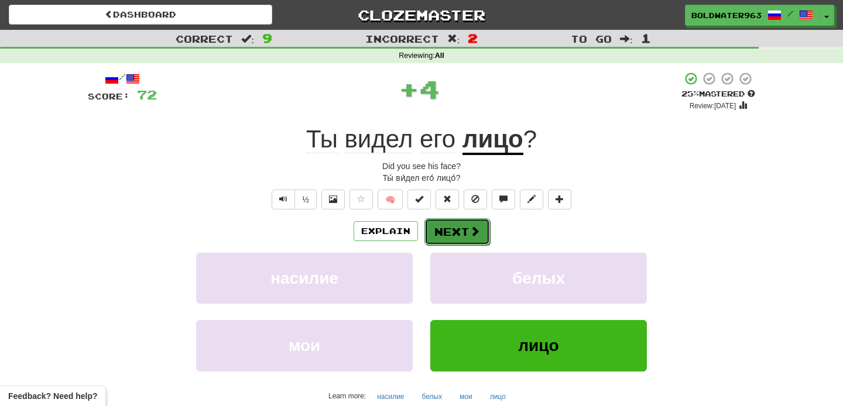
click at [452, 229] on button "Next" at bounding box center [457, 231] width 66 height 27
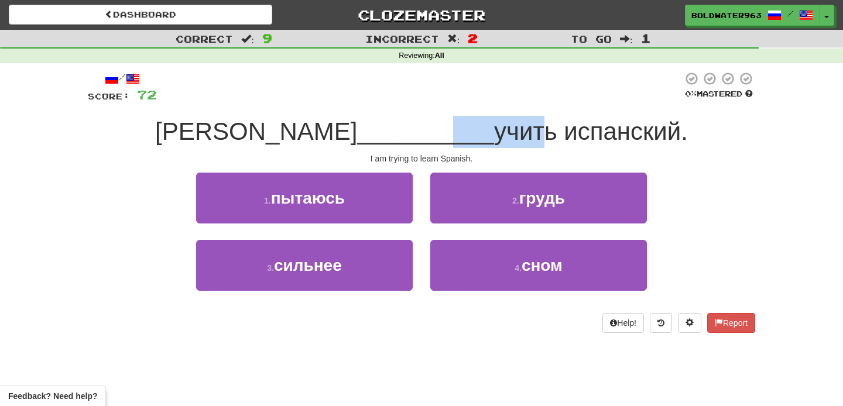
drag, startPoint x: 360, startPoint y: 137, endPoint x: 434, endPoint y: 137, distance: 74.3
click at [434, 137] on div "Я __________ учить испанский." at bounding box center [421, 132] width 667 height 32
click at [494, 137] on span "учить испанский." at bounding box center [591, 132] width 194 height 28
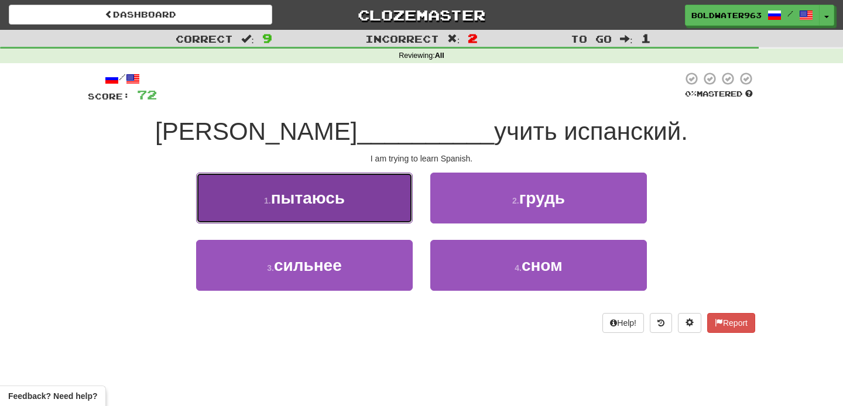
click at [341, 207] on button "1 . пытаюсь" at bounding box center [304, 198] width 217 height 51
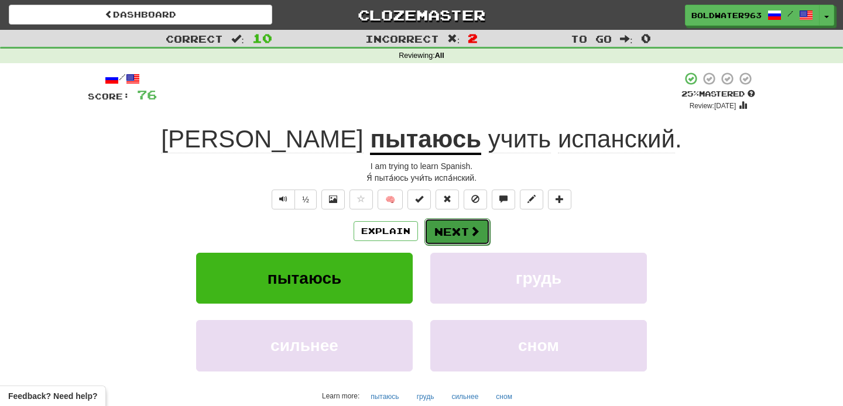
click at [456, 233] on button "Next" at bounding box center [457, 231] width 66 height 27
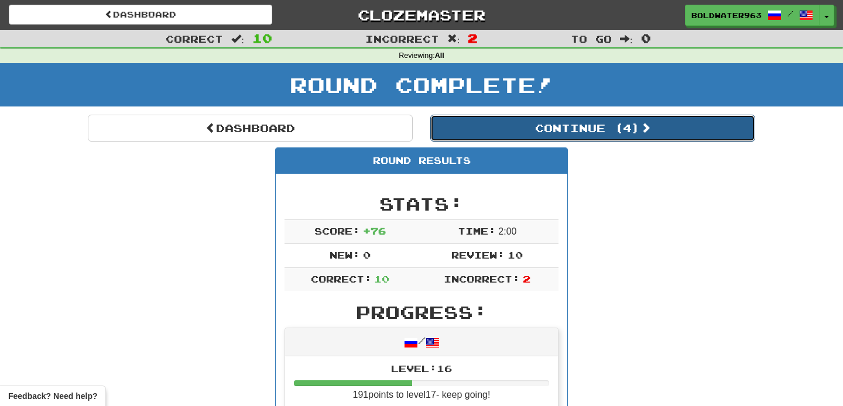
click at [472, 128] on button "Continue ( 4 )" at bounding box center [592, 128] width 325 height 27
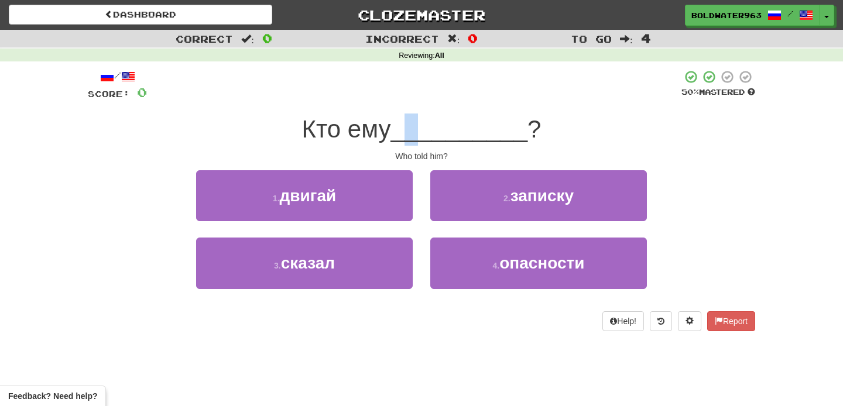
drag, startPoint x: 413, startPoint y: 121, endPoint x: 430, endPoint y: 121, distance: 17.6
click at [430, 121] on span "__________" at bounding box center [459, 129] width 137 height 28
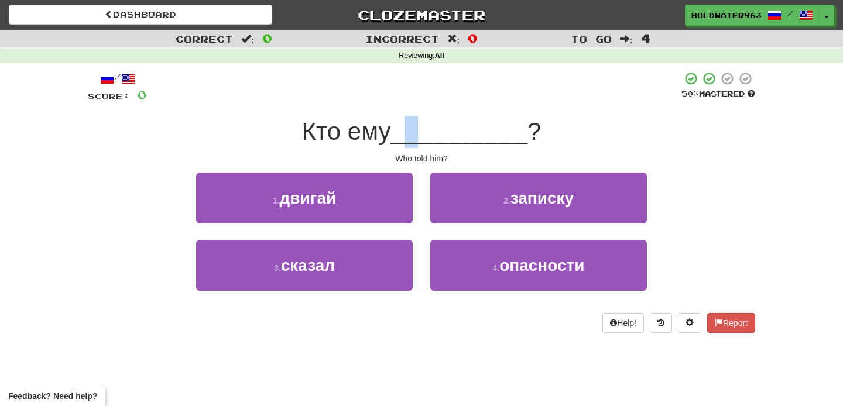
click at [430, 121] on span "__________" at bounding box center [459, 132] width 137 height 28
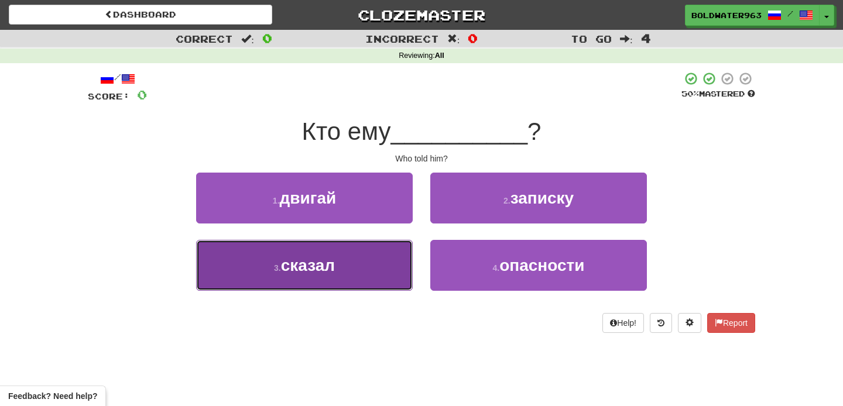
click at [375, 257] on button "3 . сказал" at bounding box center [304, 265] width 217 height 51
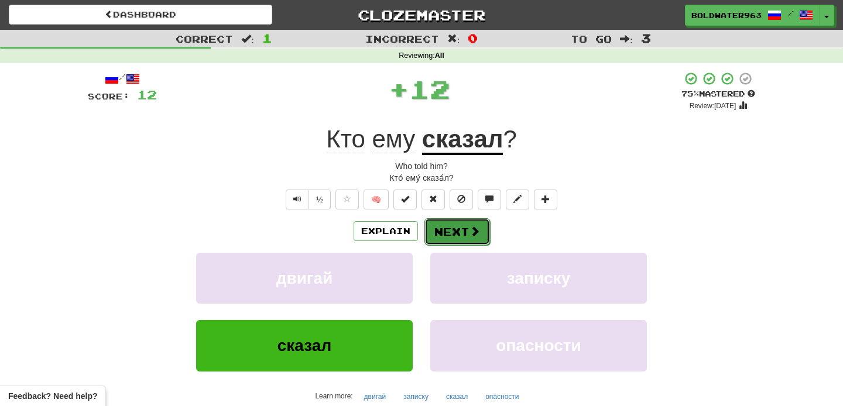
click at [451, 231] on button "Next" at bounding box center [457, 231] width 66 height 27
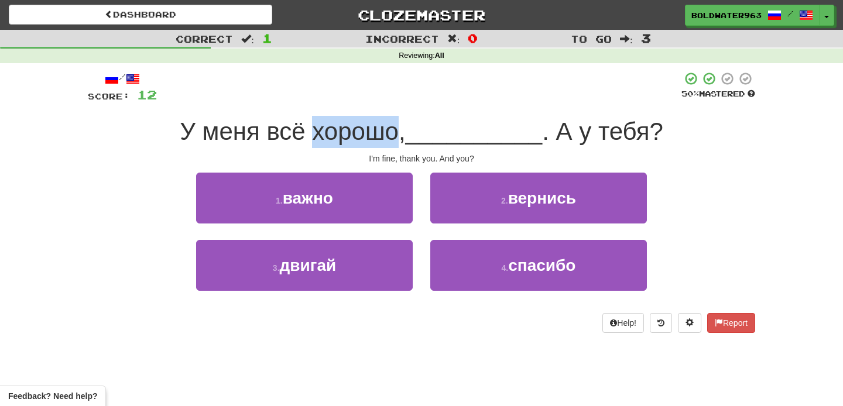
drag, startPoint x: 316, startPoint y: 132, endPoint x: 405, endPoint y: 129, distance: 89.0
click at [405, 129] on span "У меня всё хорошо," at bounding box center [292, 132] width 225 height 28
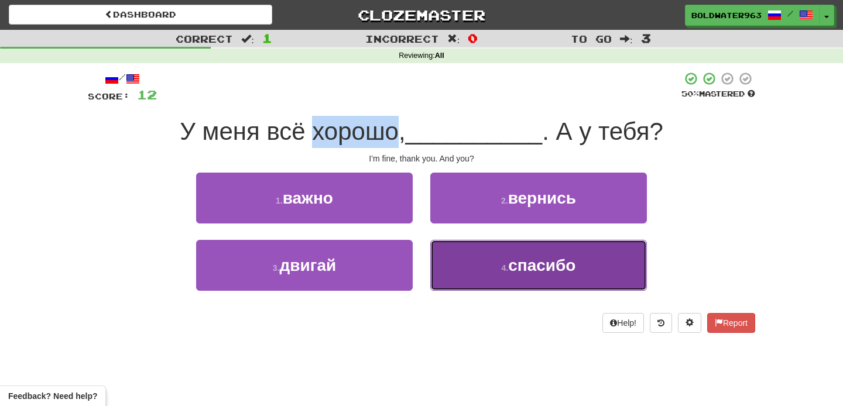
click at [472, 266] on button "4 . спасибо" at bounding box center [538, 265] width 217 height 51
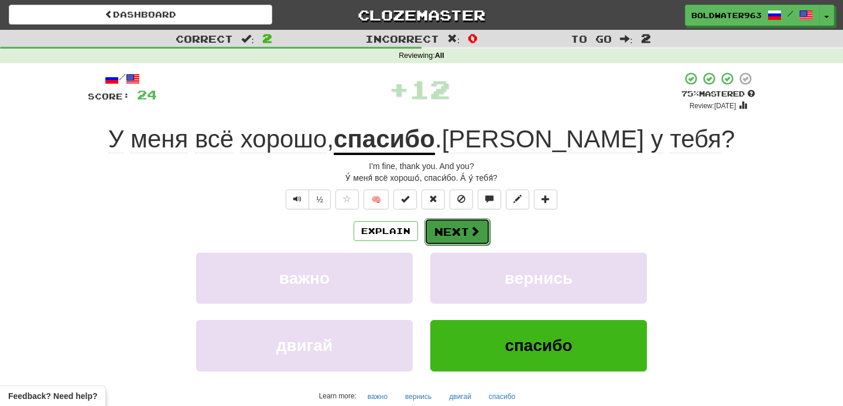
click at [452, 232] on button "Next" at bounding box center [457, 231] width 66 height 27
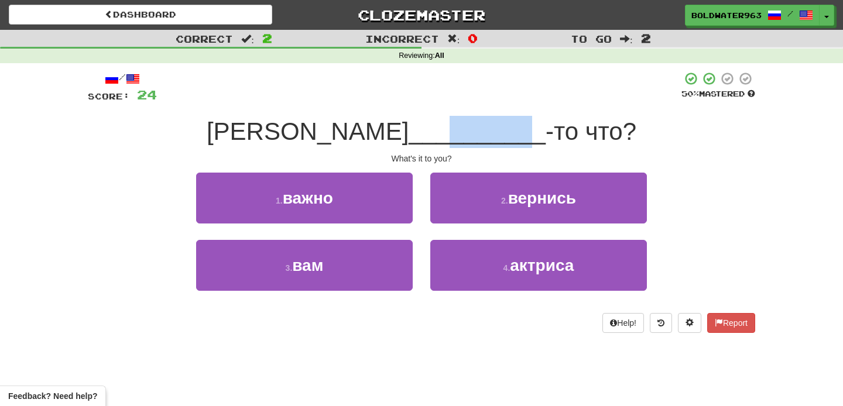
drag, startPoint x: 364, startPoint y: 133, endPoint x: 430, endPoint y: 133, distance: 66.1
click at [430, 133] on span "__________" at bounding box center [476, 132] width 137 height 28
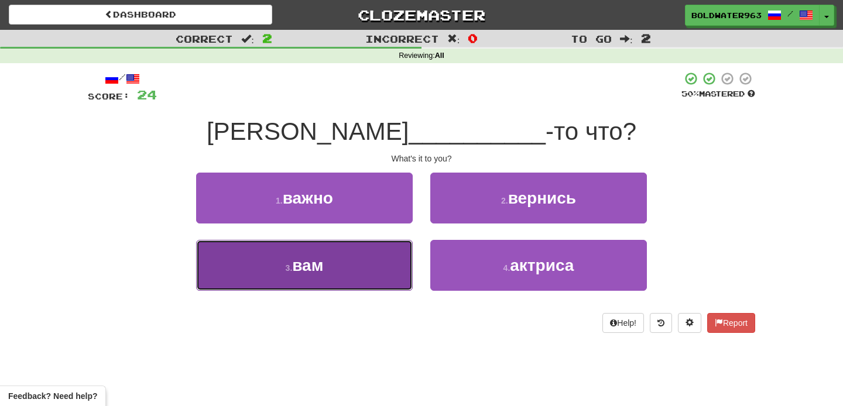
click at [366, 262] on button "3 . вам" at bounding box center [304, 265] width 217 height 51
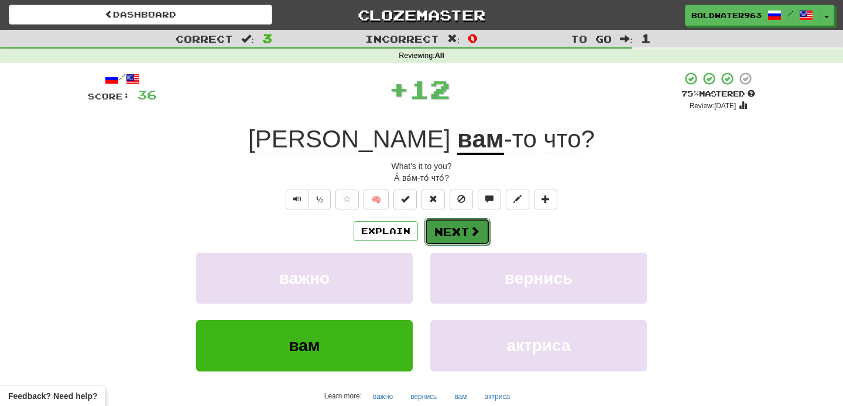
click at [449, 232] on button "Next" at bounding box center [457, 231] width 66 height 27
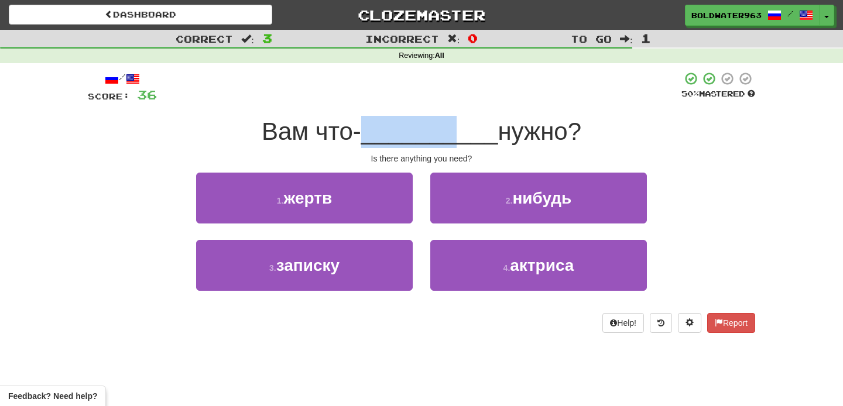
drag, startPoint x: 365, startPoint y: 133, endPoint x: 449, endPoint y: 134, distance: 84.9
click at [449, 134] on span "__________" at bounding box center [429, 132] width 137 height 28
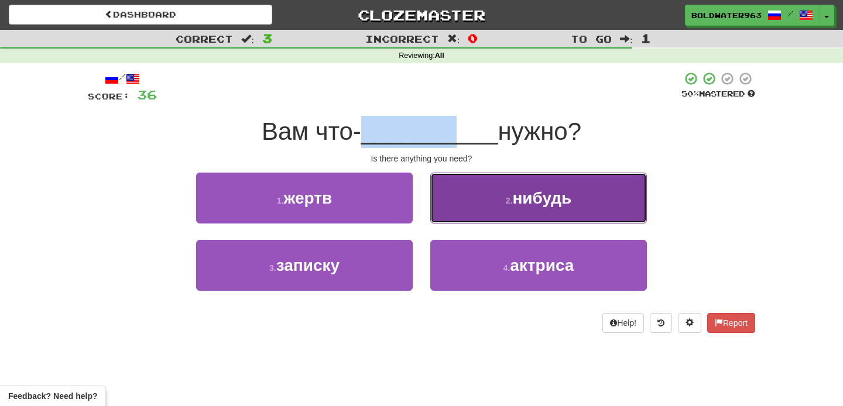
click at [446, 202] on button "2 . нибудь" at bounding box center [538, 198] width 217 height 51
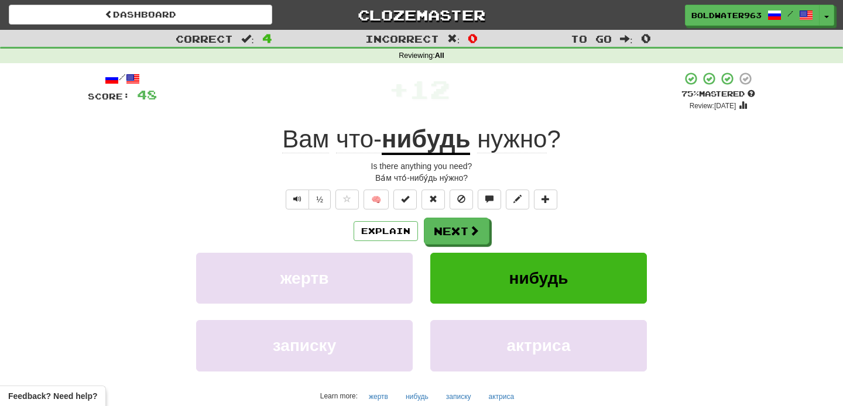
click at [417, 136] on u "нибудь" at bounding box center [426, 140] width 88 height 30
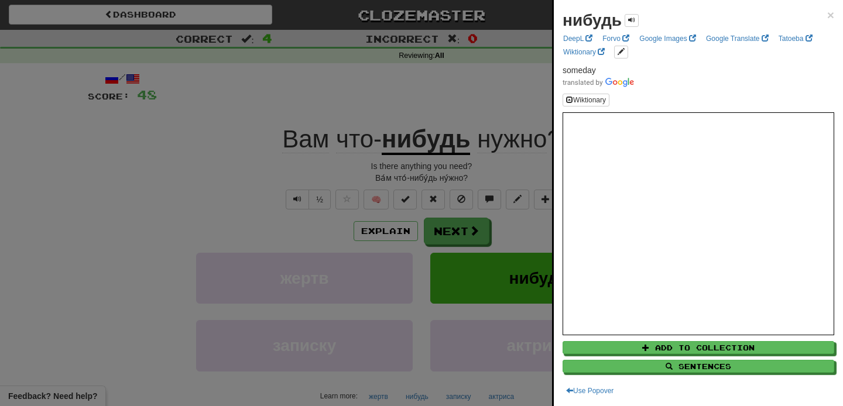
click at [479, 103] on div at bounding box center [421, 203] width 843 height 406
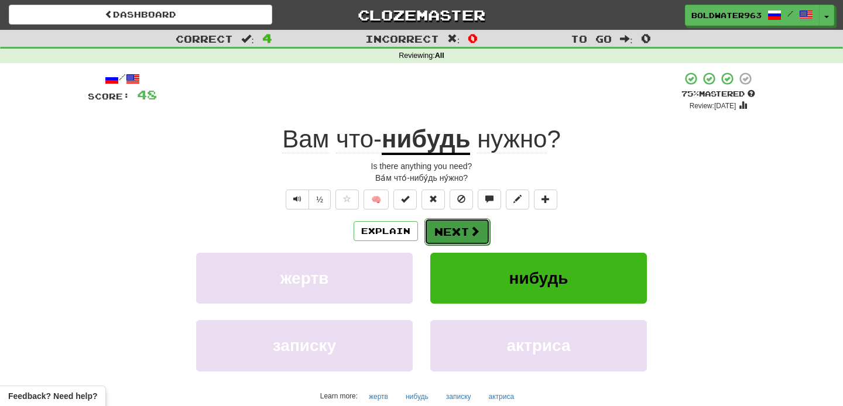
click at [451, 229] on button "Next" at bounding box center [457, 231] width 66 height 27
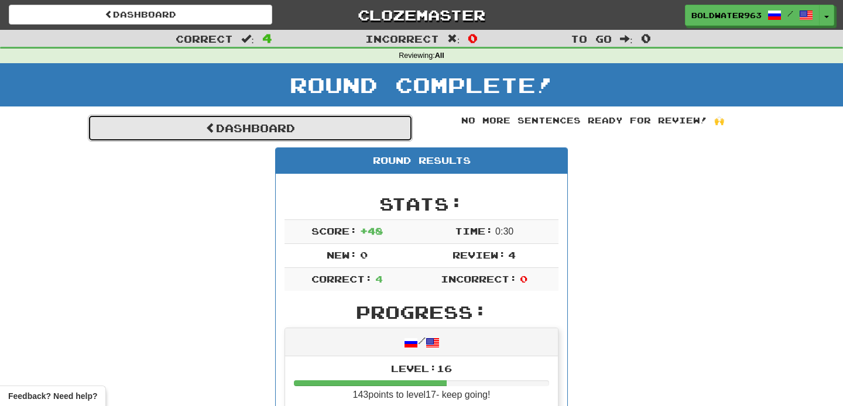
click at [343, 130] on link "Dashboard" at bounding box center [250, 128] width 325 height 27
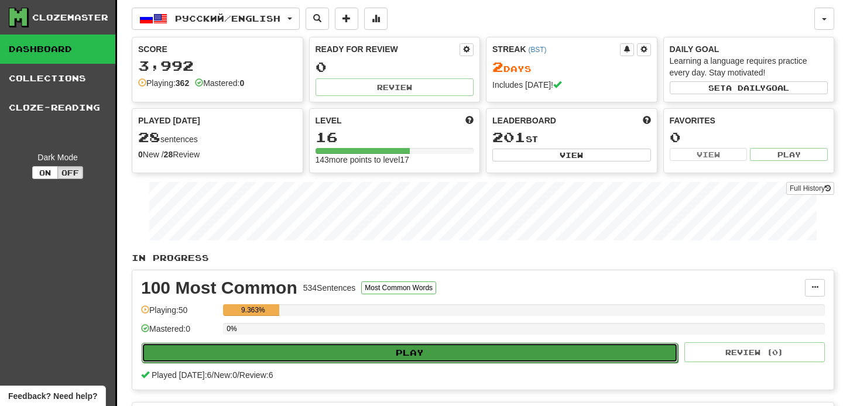
click at [436, 353] on button "Play" at bounding box center [410, 353] width 536 height 20
select select "**"
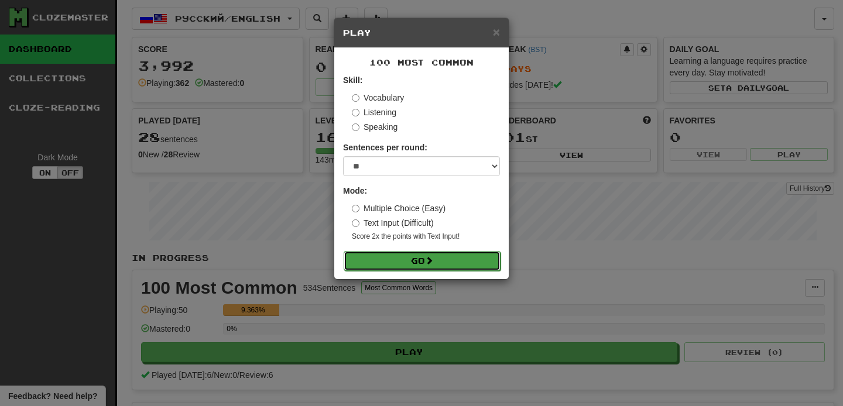
click at [421, 262] on button "Go" at bounding box center [422, 261] width 157 height 20
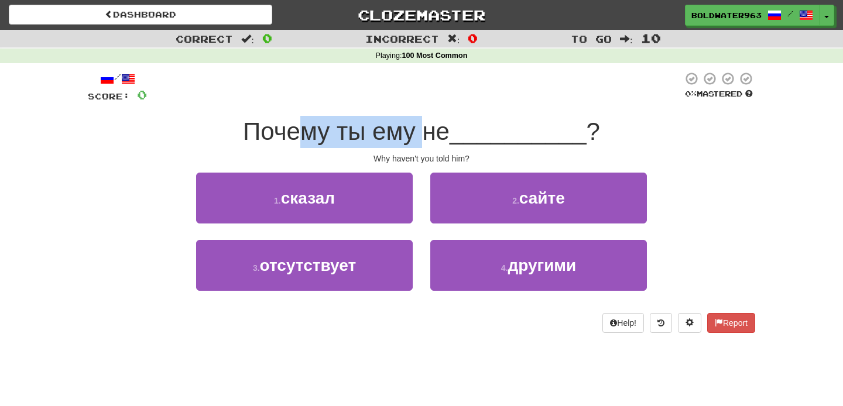
drag, startPoint x: 304, startPoint y: 132, endPoint x: 434, endPoint y: 124, distance: 130.7
click at [434, 124] on span "Почему ты ему не" at bounding box center [346, 132] width 207 height 28
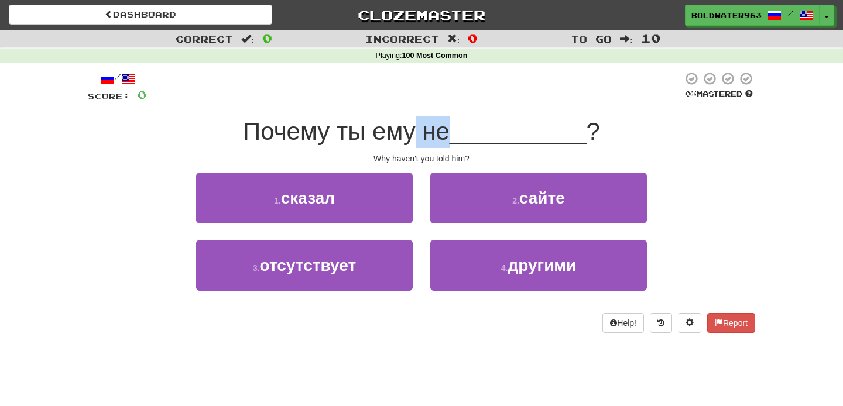
drag, startPoint x: 453, startPoint y: 133, endPoint x: 422, endPoint y: 132, distance: 31.0
click at [422, 132] on span "Почему ты ему не" at bounding box center [346, 132] width 207 height 28
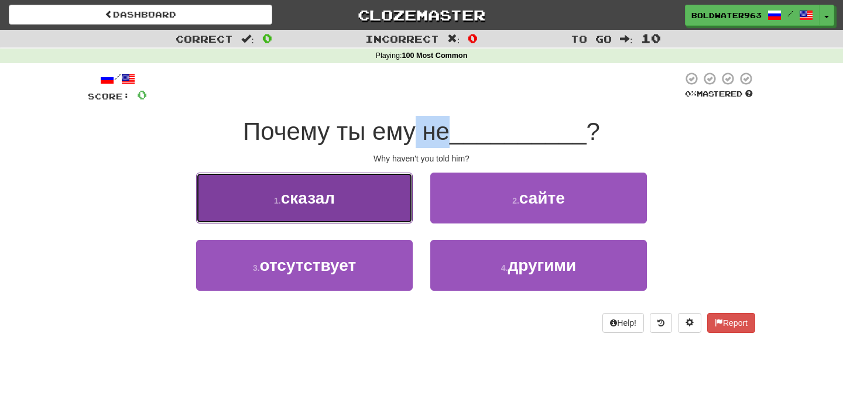
click at [329, 197] on span "сказал" at bounding box center [308, 198] width 54 height 18
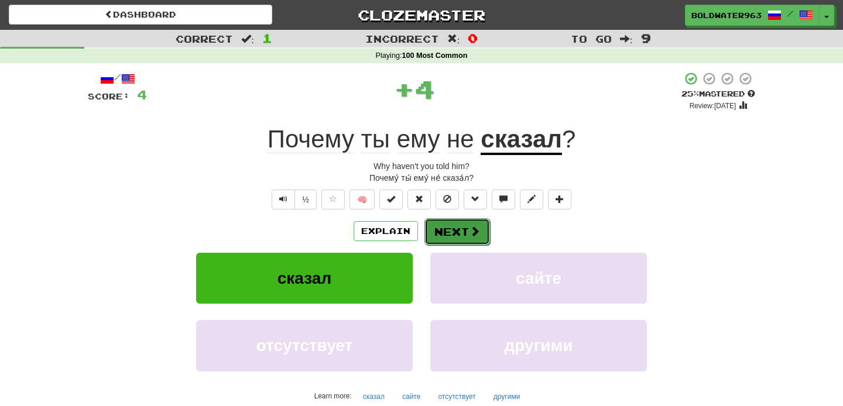
click at [458, 231] on button "Next" at bounding box center [457, 231] width 66 height 27
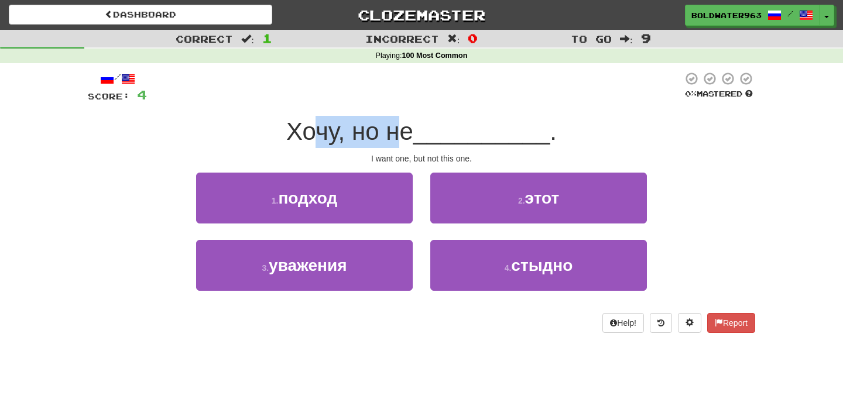
drag, startPoint x: 322, startPoint y: 136, endPoint x: 408, endPoint y: 133, distance: 85.5
click at [408, 133] on span "Хочу, но не" at bounding box center [349, 132] width 127 height 28
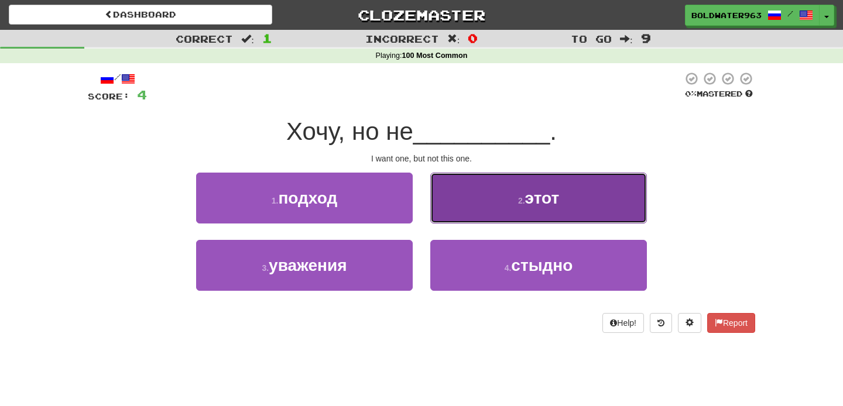
click at [472, 197] on button "2 . этот" at bounding box center [538, 198] width 217 height 51
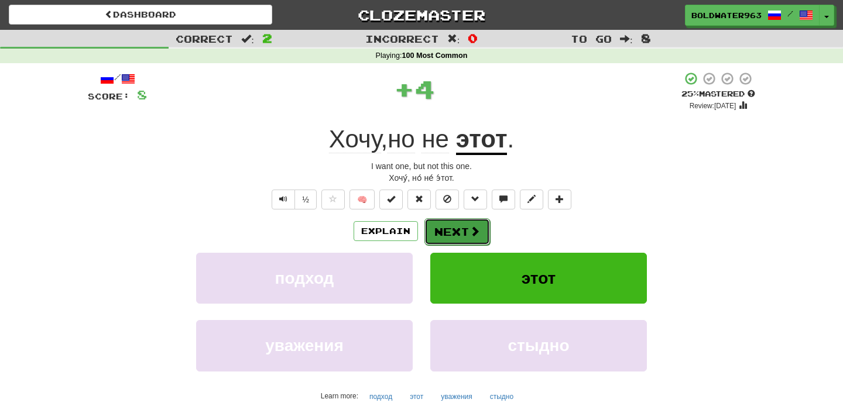
click at [450, 230] on button "Next" at bounding box center [457, 231] width 66 height 27
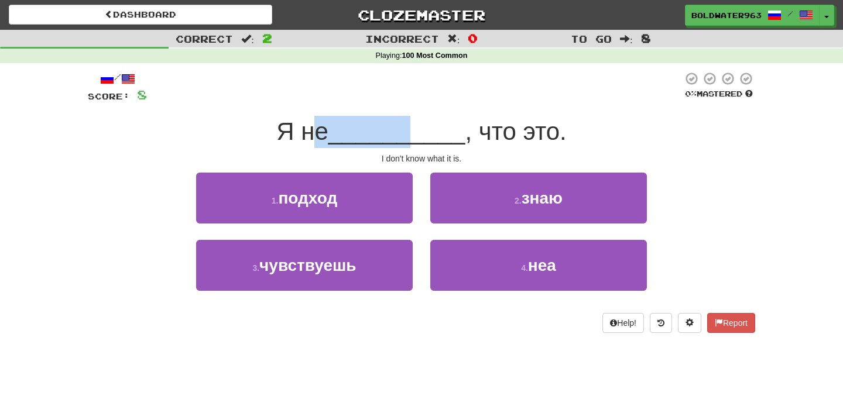
drag, startPoint x: 315, startPoint y: 132, endPoint x: 410, endPoint y: 136, distance: 95.5
click at [410, 136] on div "Я не __________ , что это." at bounding box center [421, 132] width 667 height 32
click at [410, 136] on span "__________" at bounding box center [396, 132] width 137 height 28
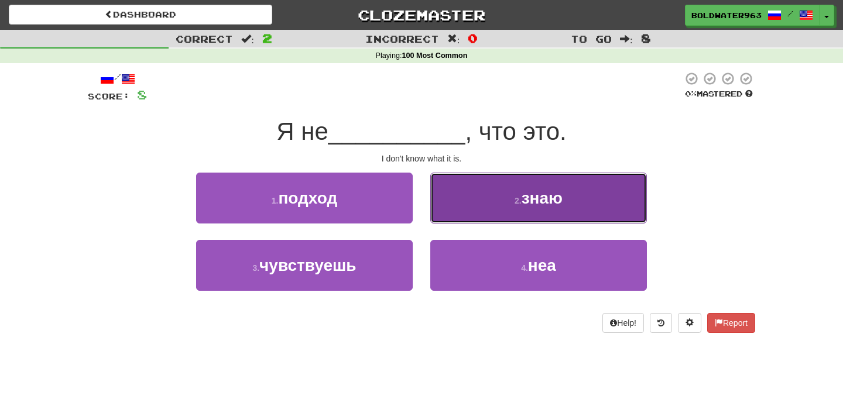
click at [510, 199] on button "2 . знаю" at bounding box center [538, 198] width 217 height 51
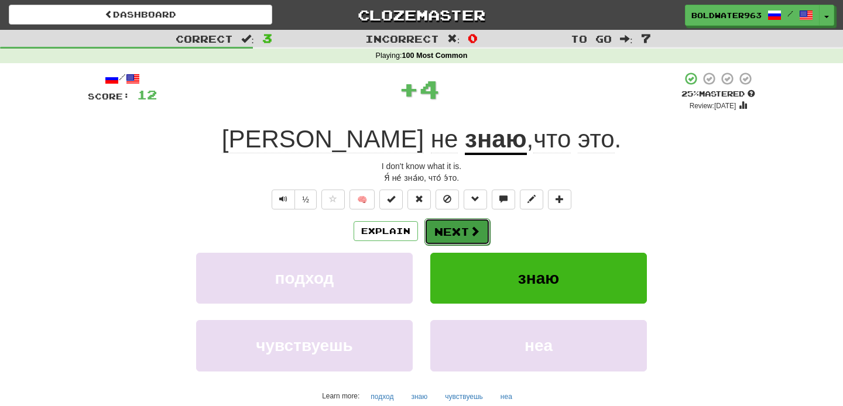
click at [458, 239] on button "Next" at bounding box center [457, 231] width 66 height 27
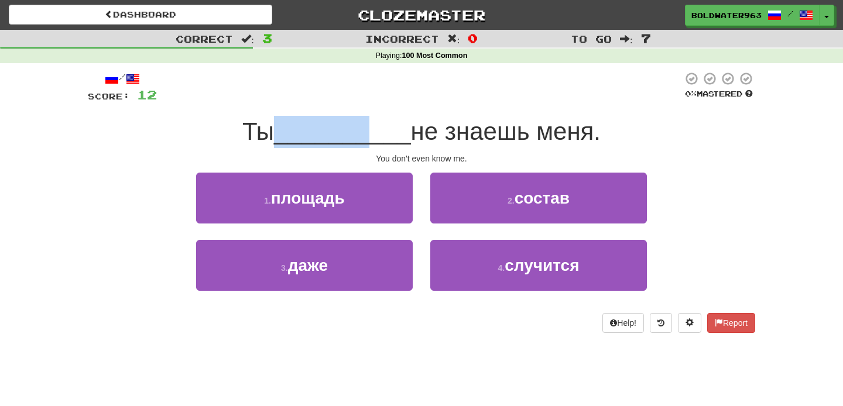
drag, startPoint x: 286, startPoint y: 130, endPoint x: 370, endPoint y: 129, distance: 84.9
click at [370, 129] on span "__________" at bounding box center [342, 132] width 137 height 28
drag, startPoint x: 407, startPoint y: 131, endPoint x: 505, endPoint y: 130, distance: 97.7
click at [505, 130] on span "не знаешь меня." at bounding box center [506, 132] width 190 height 28
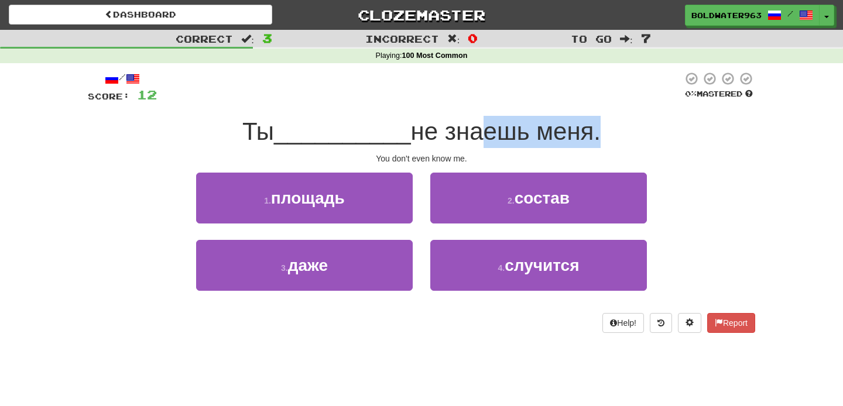
drag, startPoint x: 594, startPoint y: 128, endPoint x: 465, endPoint y: 133, distance: 128.8
click at [465, 133] on span "не знаешь меня." at bounding box center [506, 132] width 190 height 28
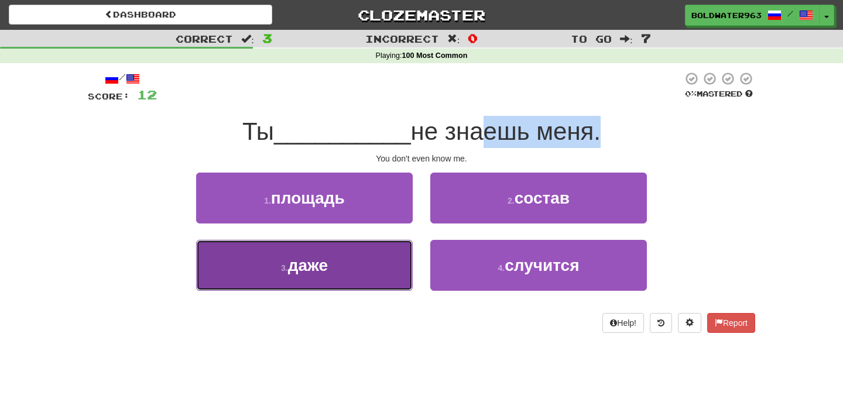
click at [363, 266] on button "3 . даже" at bounding box center [304, 265] width 217 height 51
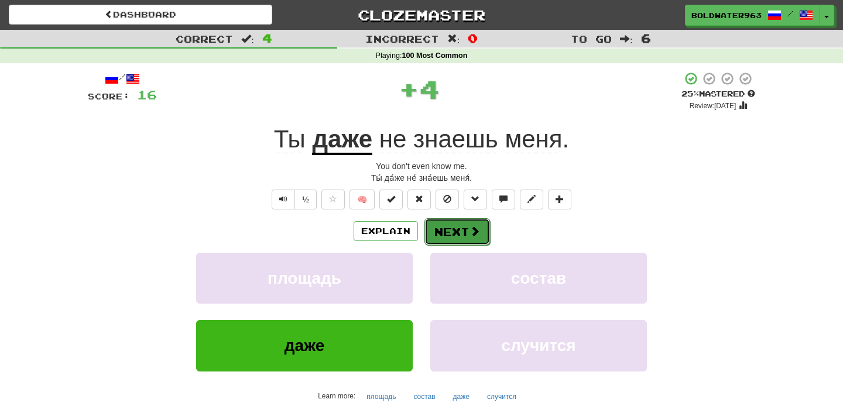
click at [461, 229] on button "Next" at bounding box center [457, 231] width 66 height 27
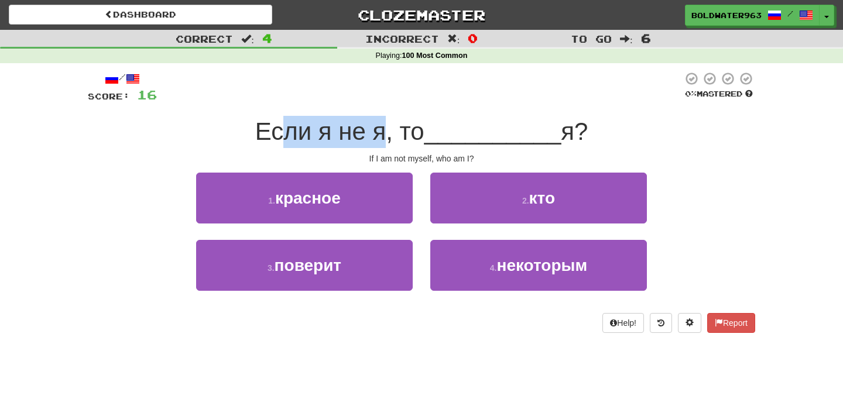
drag, startPoint x: 283, startPoint y: 135, endPoint x: 382, endPoint y: 131, distance: 99.0
click at [382, 131] on span "Если я не я, то" at bounding box center [339, 132] width 169 height 28
drag, startPoint x: 407, startPoint y: 129, endPoint x: 421, endPoint y: 130, distance: 14.6
click at [421, 130] on span "Если я не я, то" at bounding box center [339, 132] width 169 height 28
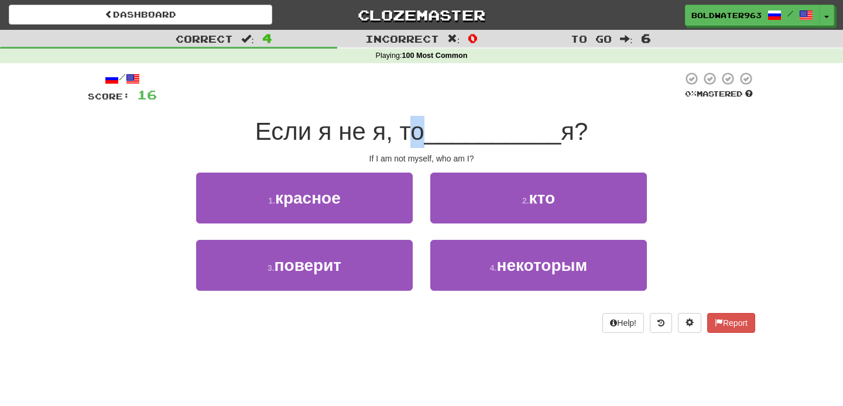
click at [421, 130] on span "Если я не я, то" at bounding box center [339, 132] width 169 height 28
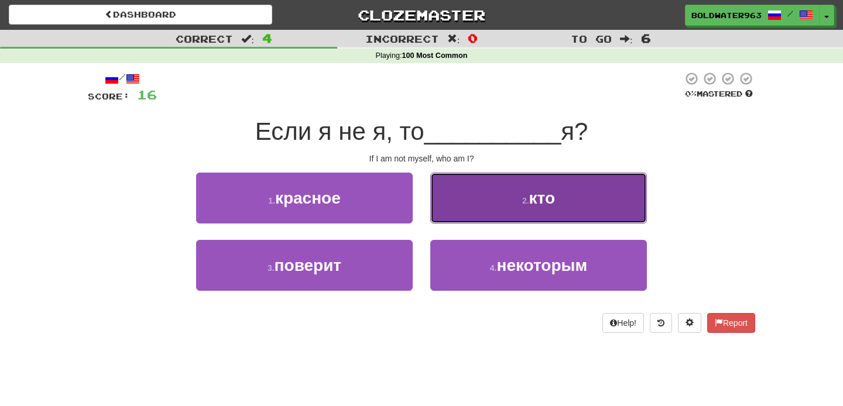
click at [468, 190] on button "2 . кто" at bounding box center [538, 198] width 217 height 51
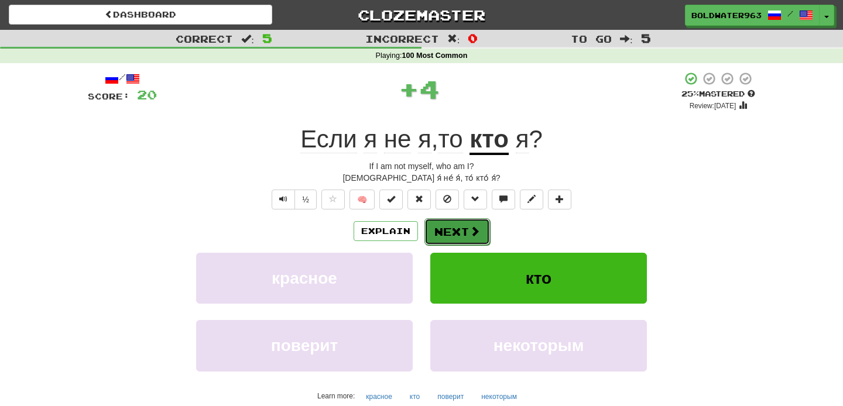
click at [453, 234] on button "Next" at bounding box center [457, 231] width 66 height 27
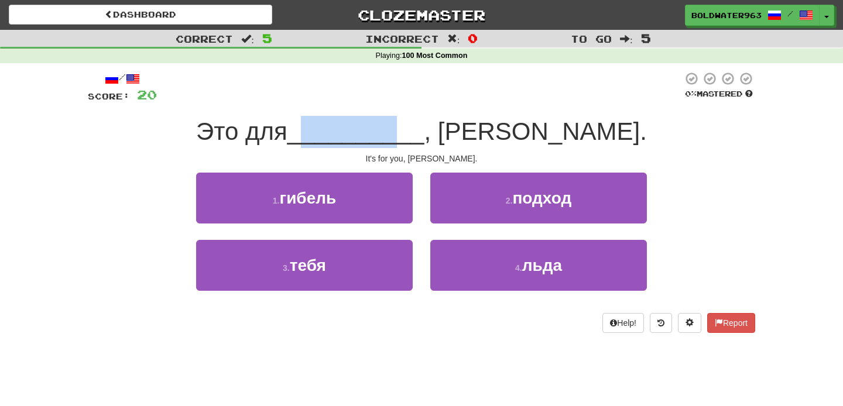
drag, startPoint x: 376, startPoint y: 135, endPoint x: 462, endPoint y: 138, distance: 86.1
click at [424, 138] on span "__________" at bounding box center [355, 132] width 137 height 28
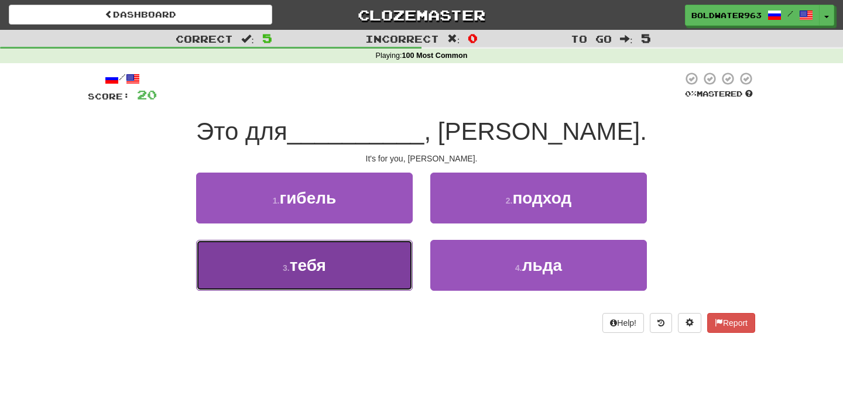
click at [370, 256] on button "3 . тебя" at bounding box center [304, 265] width 217 height 51
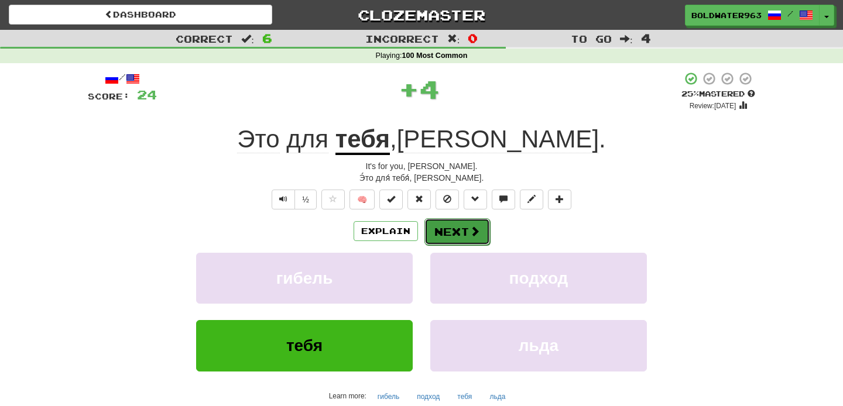
click at [454, 225] on button "Next" at bounding box center [457, 231] width 66 height 27
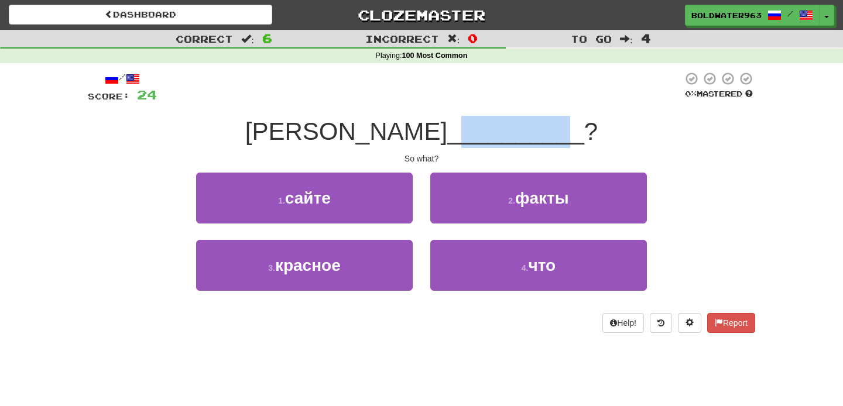
drag, startPoint x: 372, startPoint y: 128, endPoint x: 473, endPoint y: 127, distance: 100.7
click at [473, 127] on span "__________" at bounding box center [515, 132] width 137 height 28
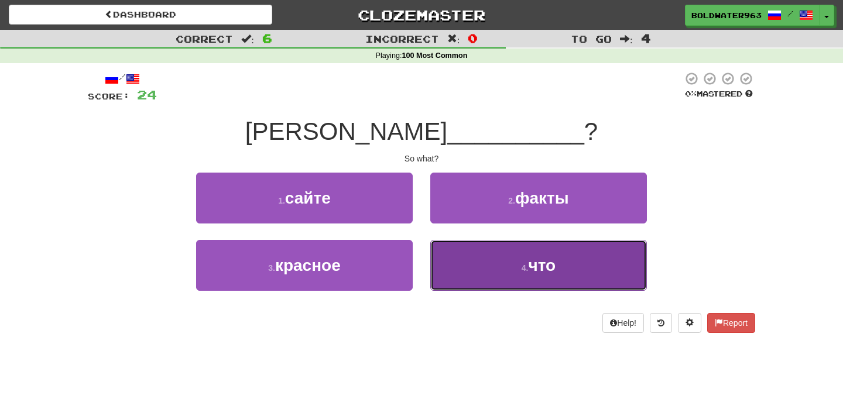
click at [467, 268] on button "4 . что" at bounding box center [538, 265] width 217 height 51
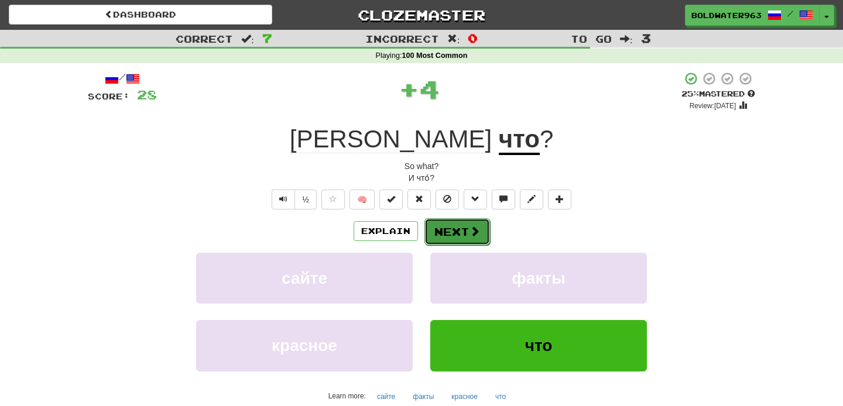
click at [445, 232] on button "Next" at bounding box center [457, 231] width 66 height 27
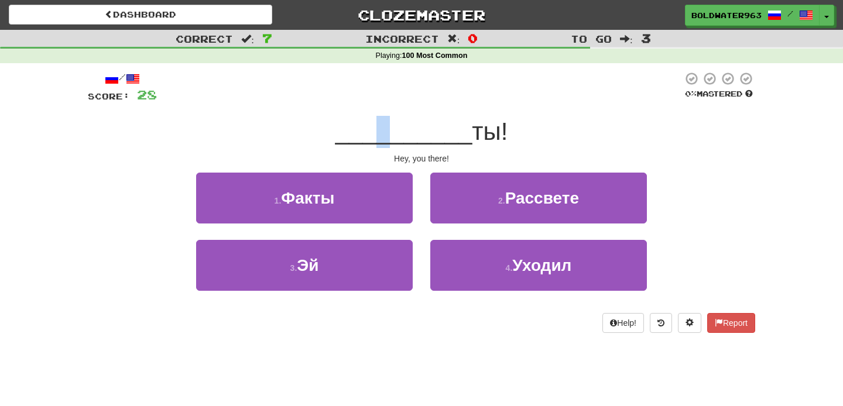
drag, startPoint x: 380, startPoint y: 138, endPoint x: 402, endPoint y: 138, distance: 22.2
click at [400, 138] on span "__________" at bounding box center [403, 132] width 137 height 28
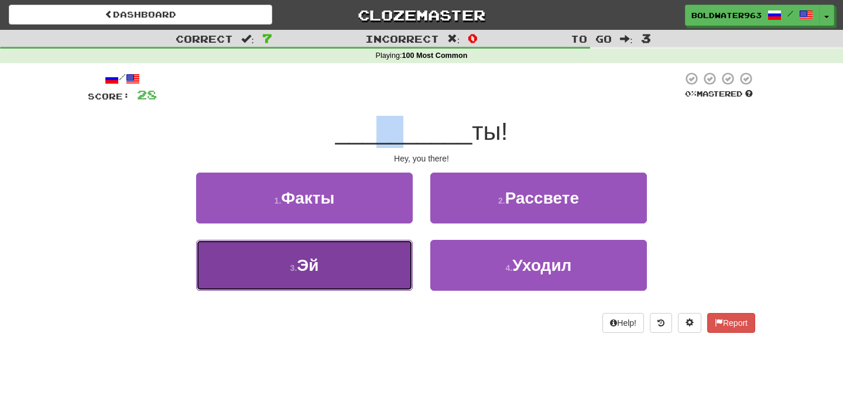
click at [334, 253] on button "3 . Эй" at bounding box center [304, 265] width 217 height 51
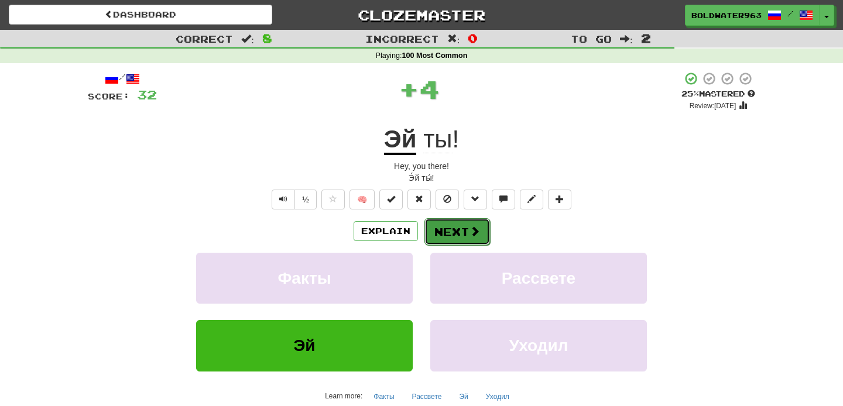
click at [449, 235] on button "Next" at bounding box center [457, 231] width 66 height 27
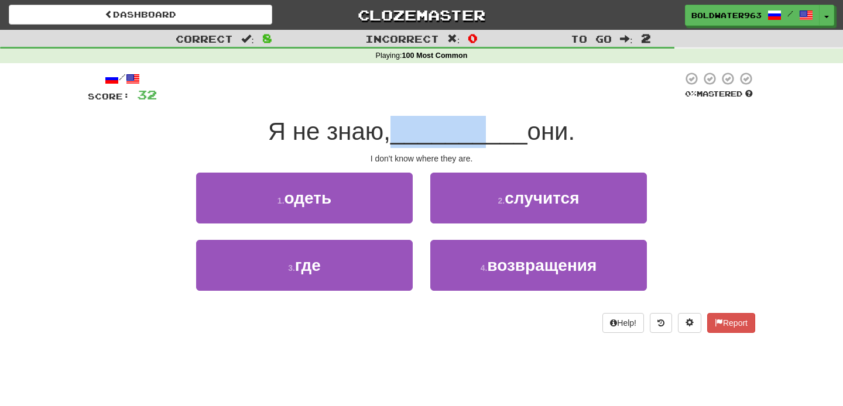
drag, startPoint x: 395, startPoint y: 136, endPoint x: 479, endPoint y: 136, distance: 84.3
click at [479, 136] on div "Я не знаю, __________ они." at bounding box center [421, 132] width 667 height 32
click at [479, 136] on span "__________" at bounding box center [458, 132] width 137 height 28
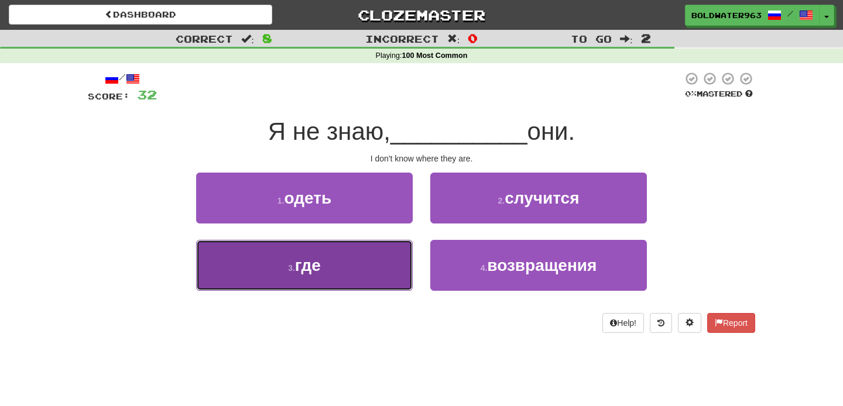
click at [341, 268] on button "3 . где" at bounding box center [304, 265] width 217 height 51
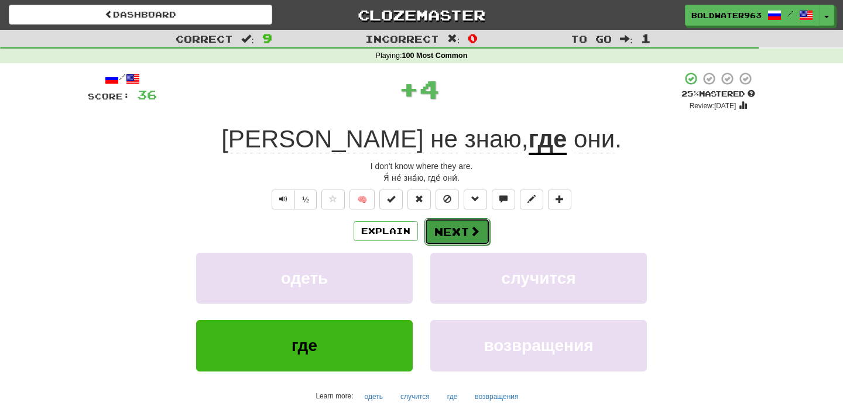
click at [445, 226] on button "Next" at bounding box center [457, 231] width 66 height 27
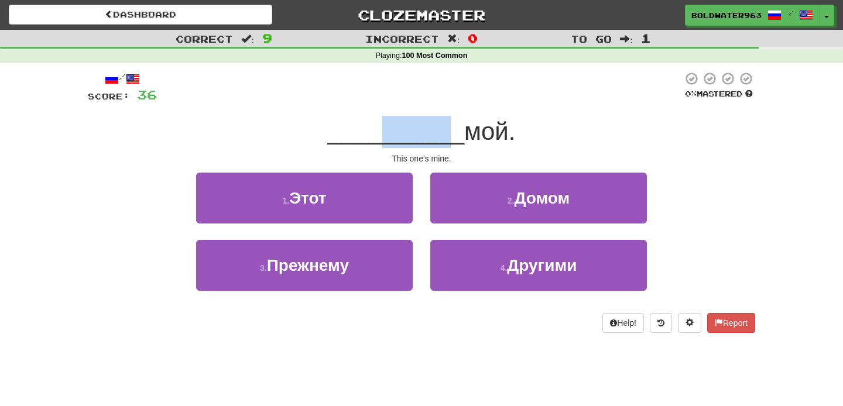
drag, startPoint x: 379, startPoint y: 134, endPoint x: 435, endPoint y: 134, distance: 56.8
click at [435, 134] on span "__________" at bounding box center [396, 132] width 137 height 28
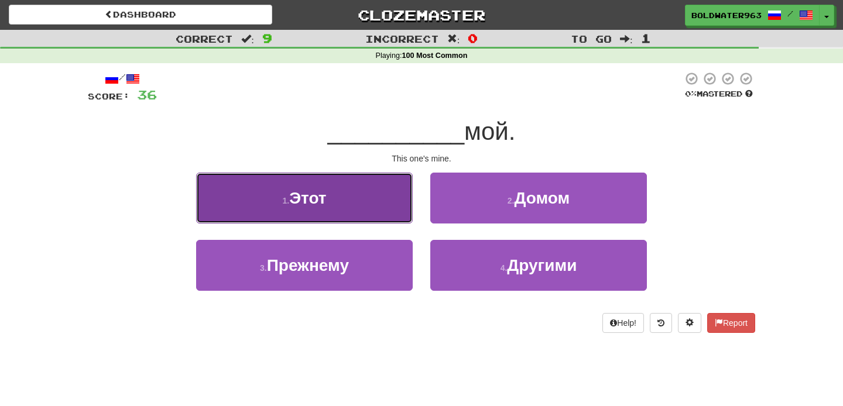
click at [361, 204] on button "1 . Этот" at bounding box center [304, 198] width 217 height 51
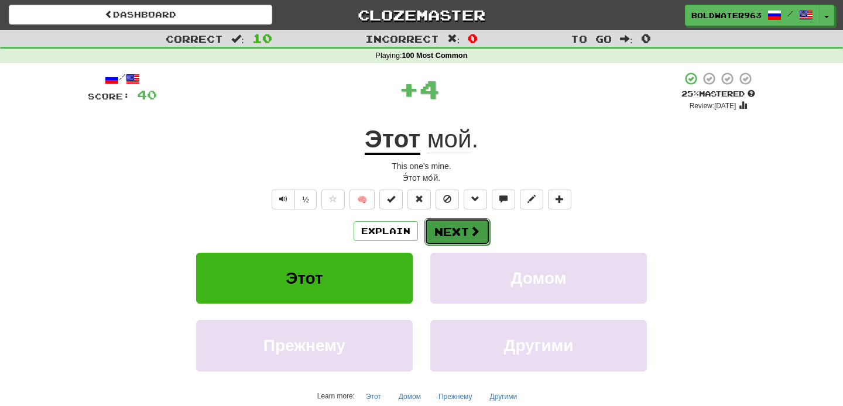
click at [455, 227] on button "Next" at bounding box center [457, 231] width 66 height 27
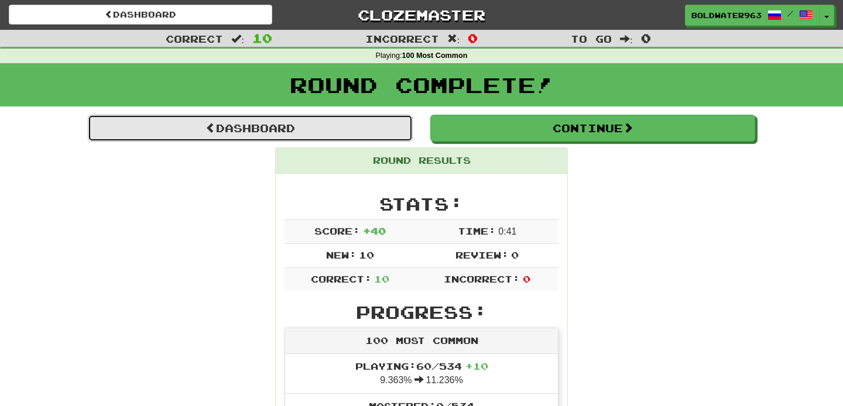
click at [327, 128] on link "Dashboard" at bounding box center [250, 128] width 325 height 27
